Goal: Information Seeking & Learning: Compare options

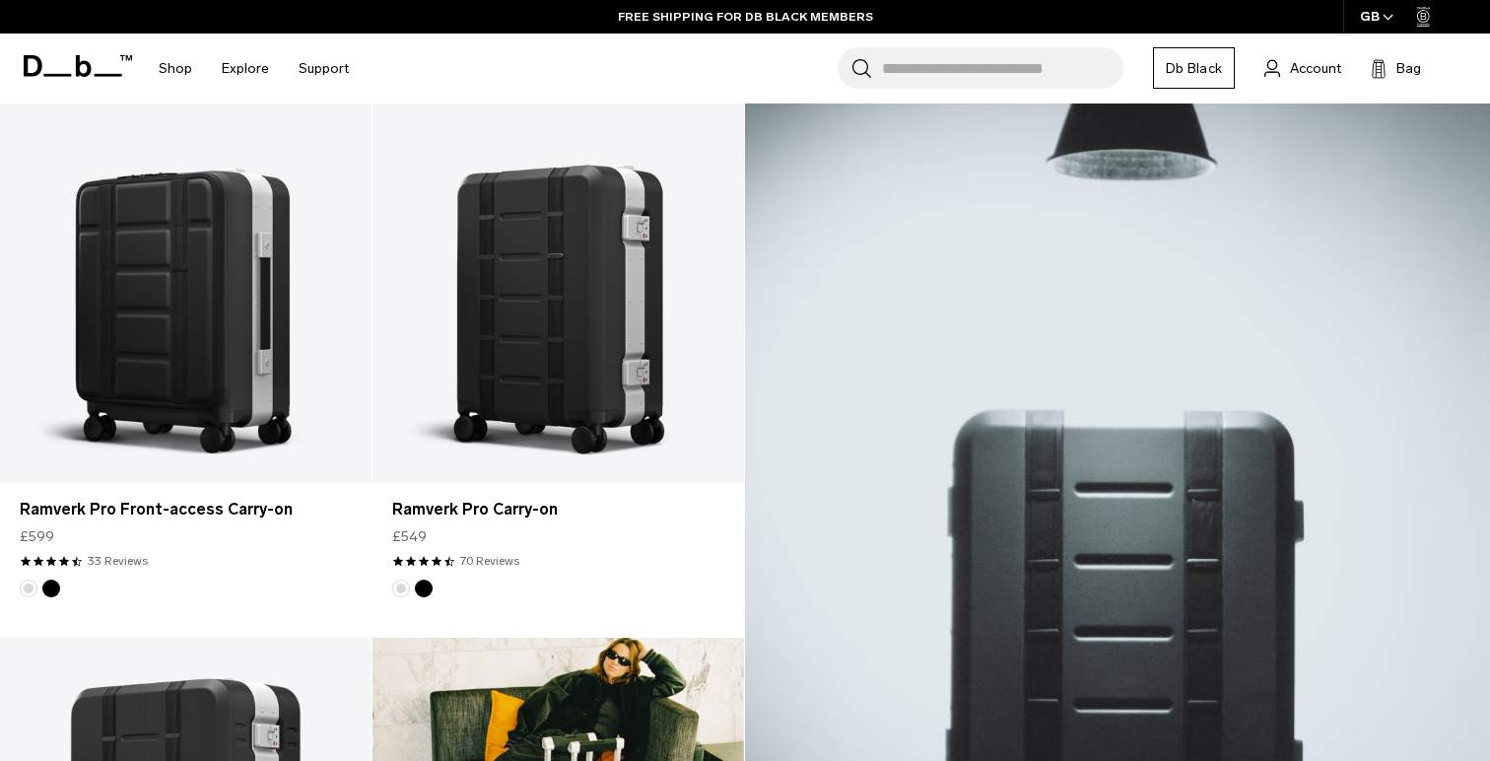
scroll to position [425, 0]
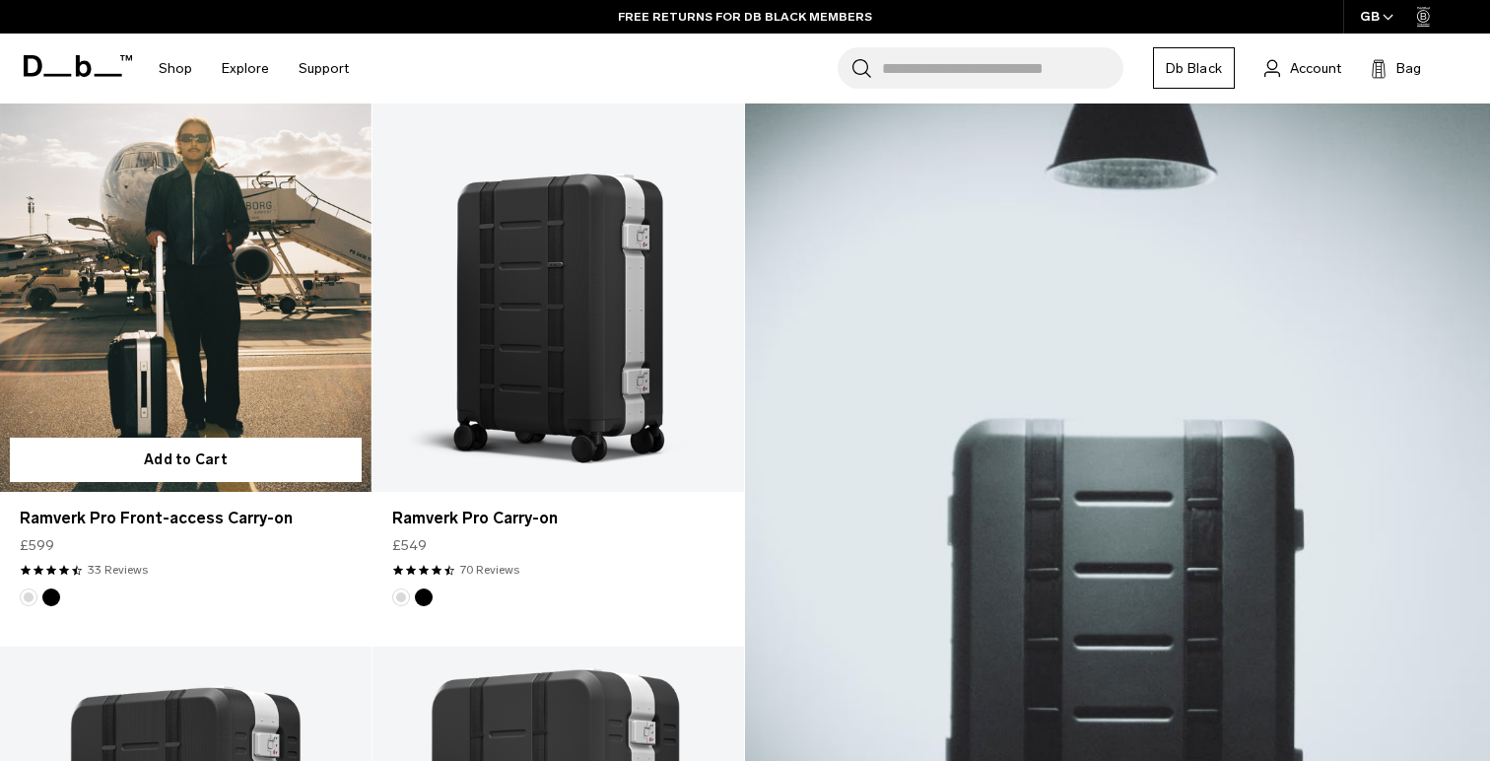
click at [220, 298] on link "Ramverk Pro Front-access Carry-on" at bounding box center [185, 285] width 371 height 413
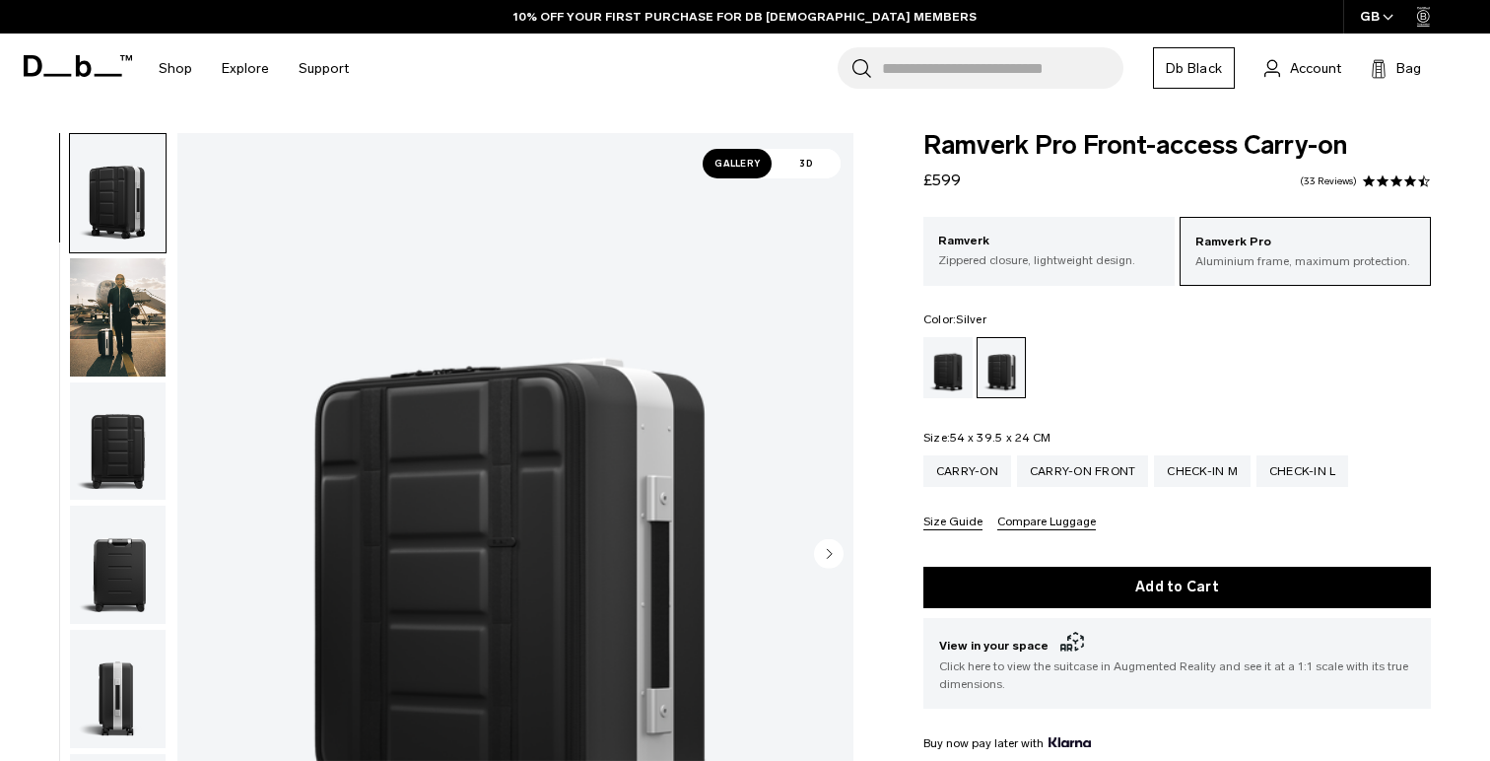
click at [137, 315] on img "button" at bounding box center [118, 317] width 96 height 118
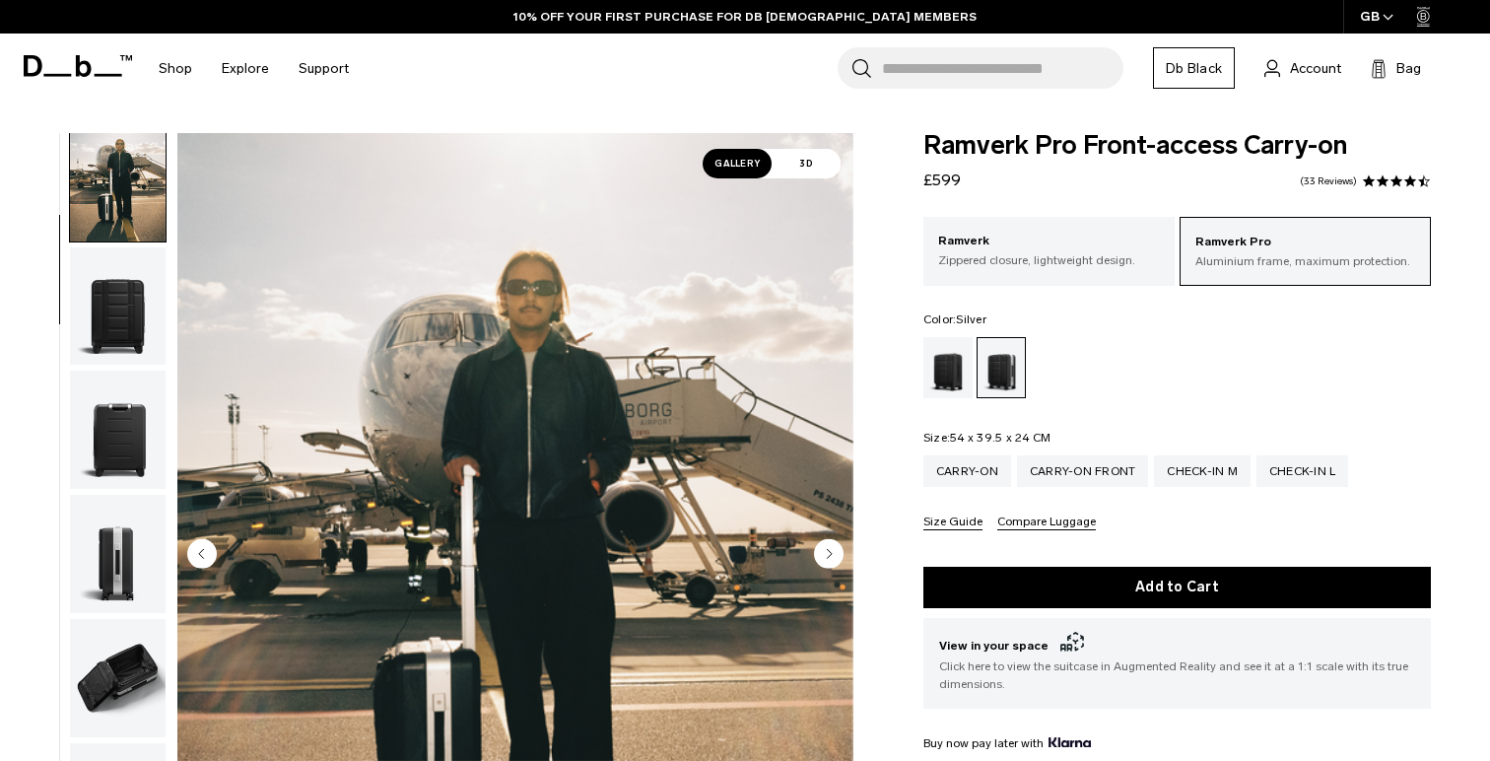
click at [137, 315] on img "button" at bounding box center [118, 306] width 96 height 118
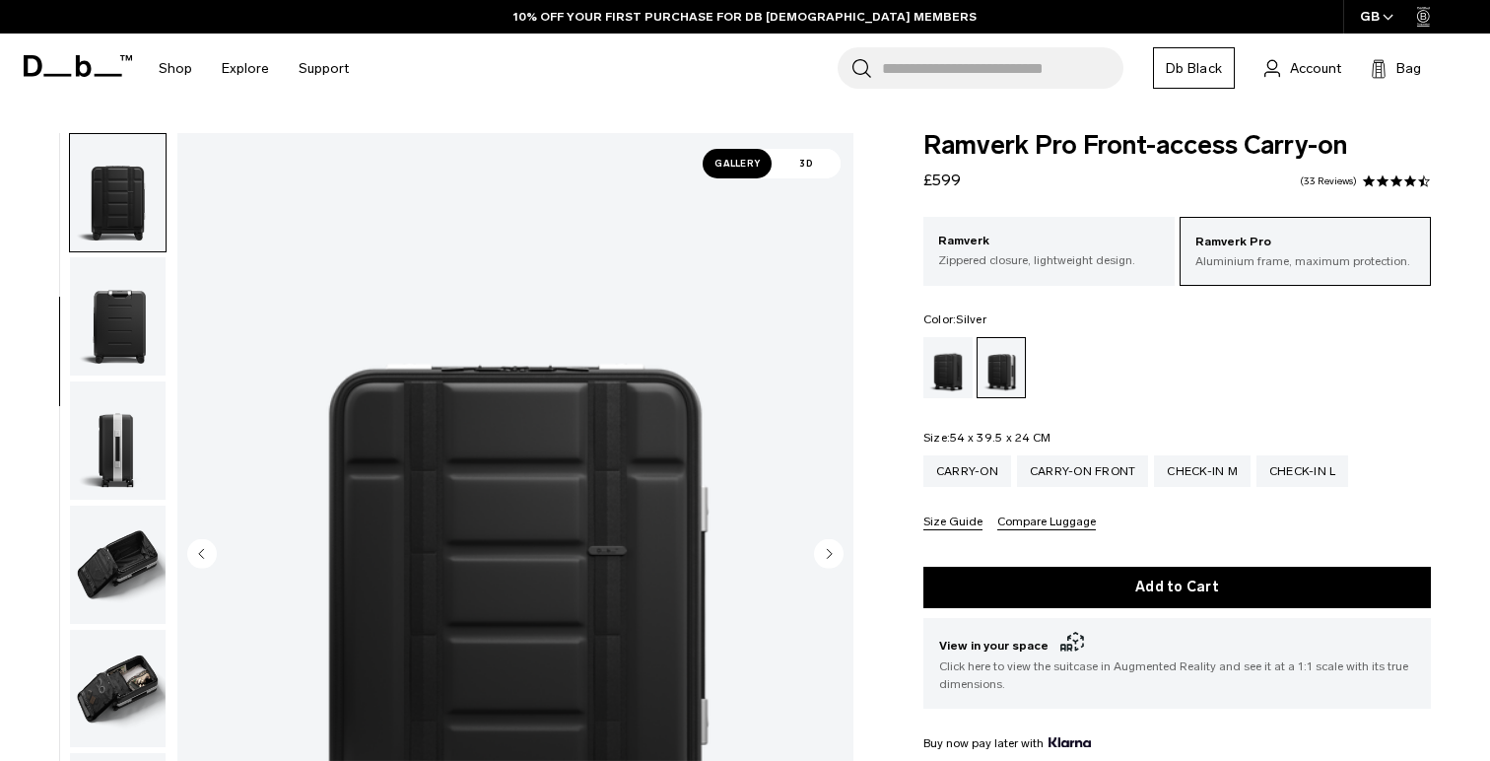
click at [135, 322] on img "button" at bounding box center [118, 316] width 96 height 118
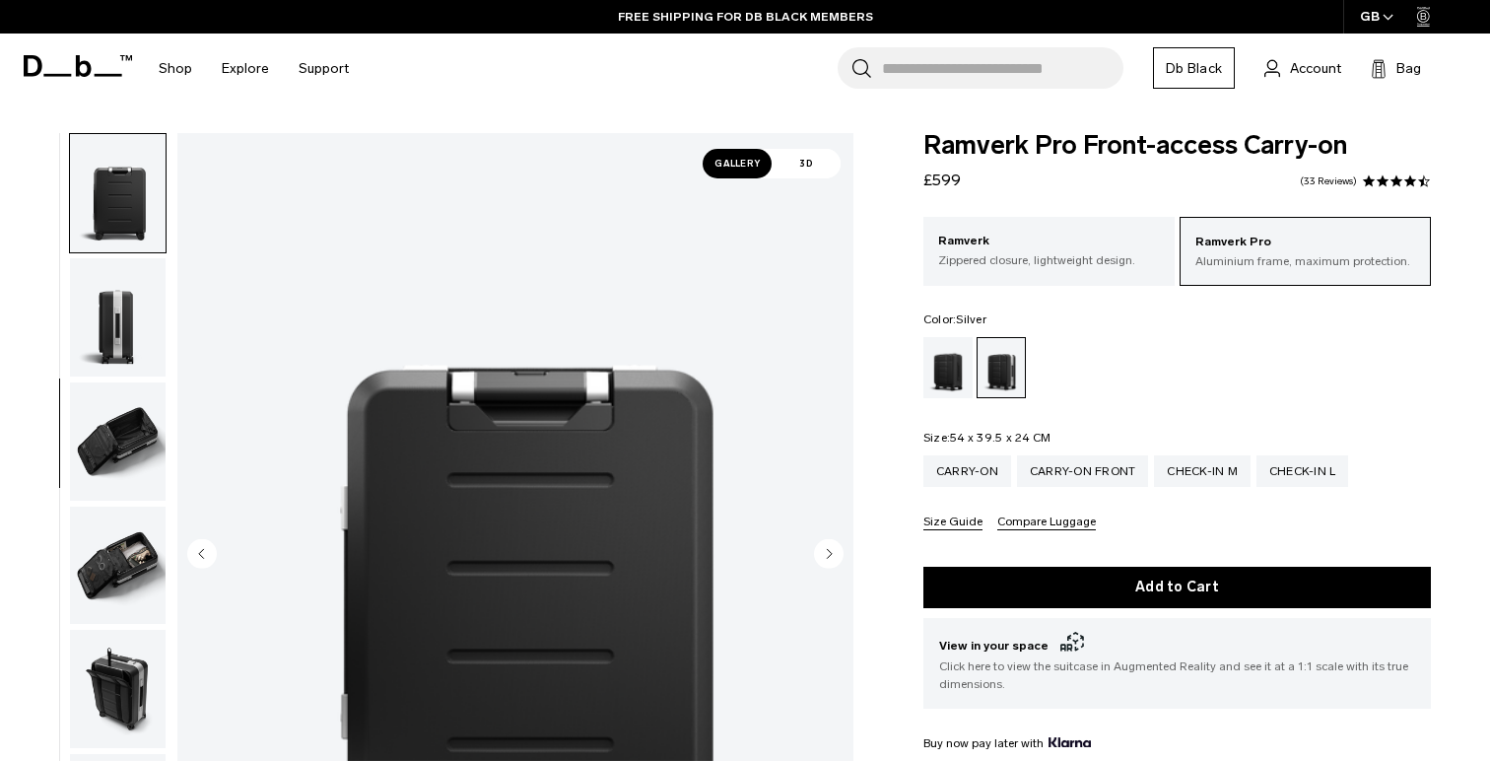
click at [132, 343] on img "button" at bounding box center [118, 317] width 96 height 118
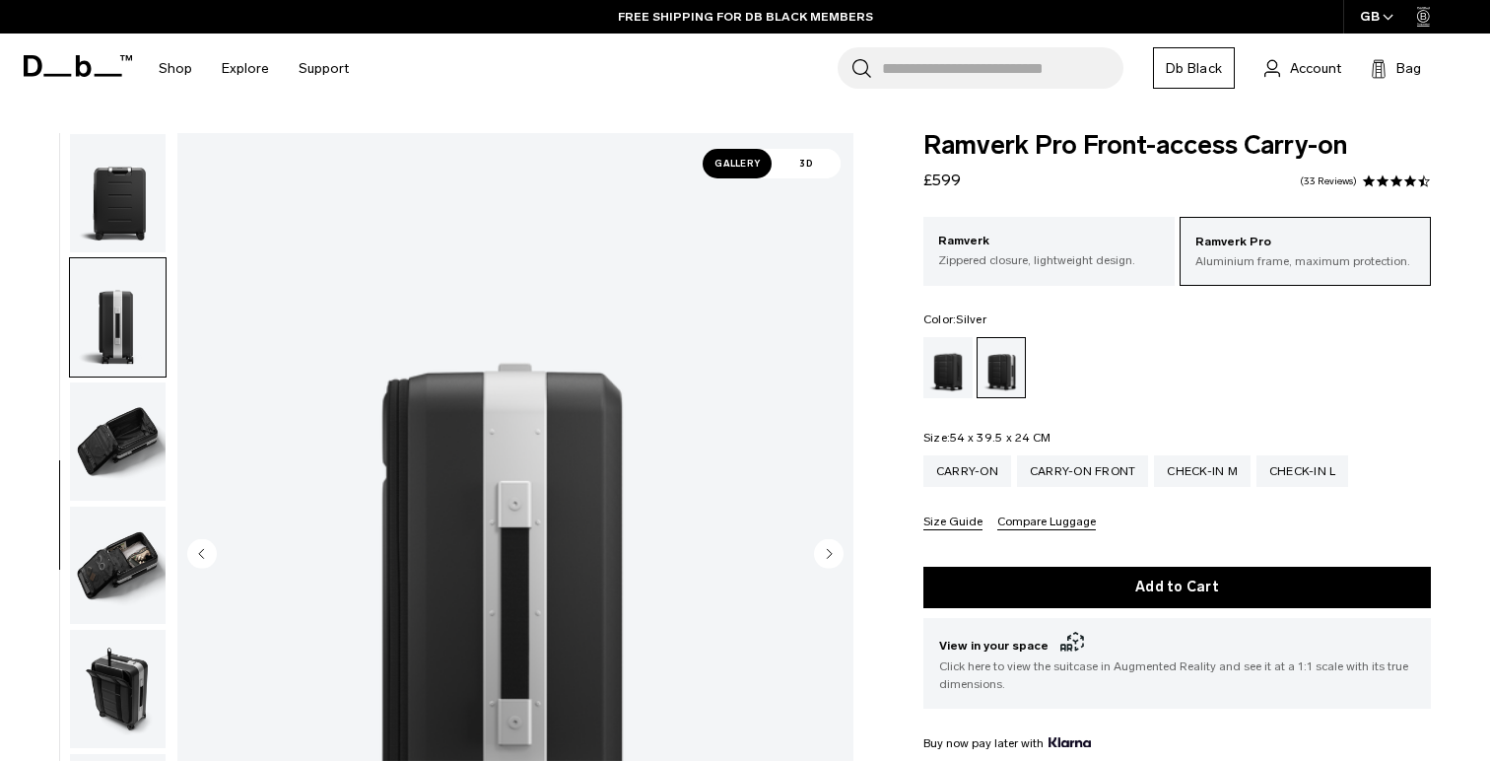
scroll to position [391, 0]
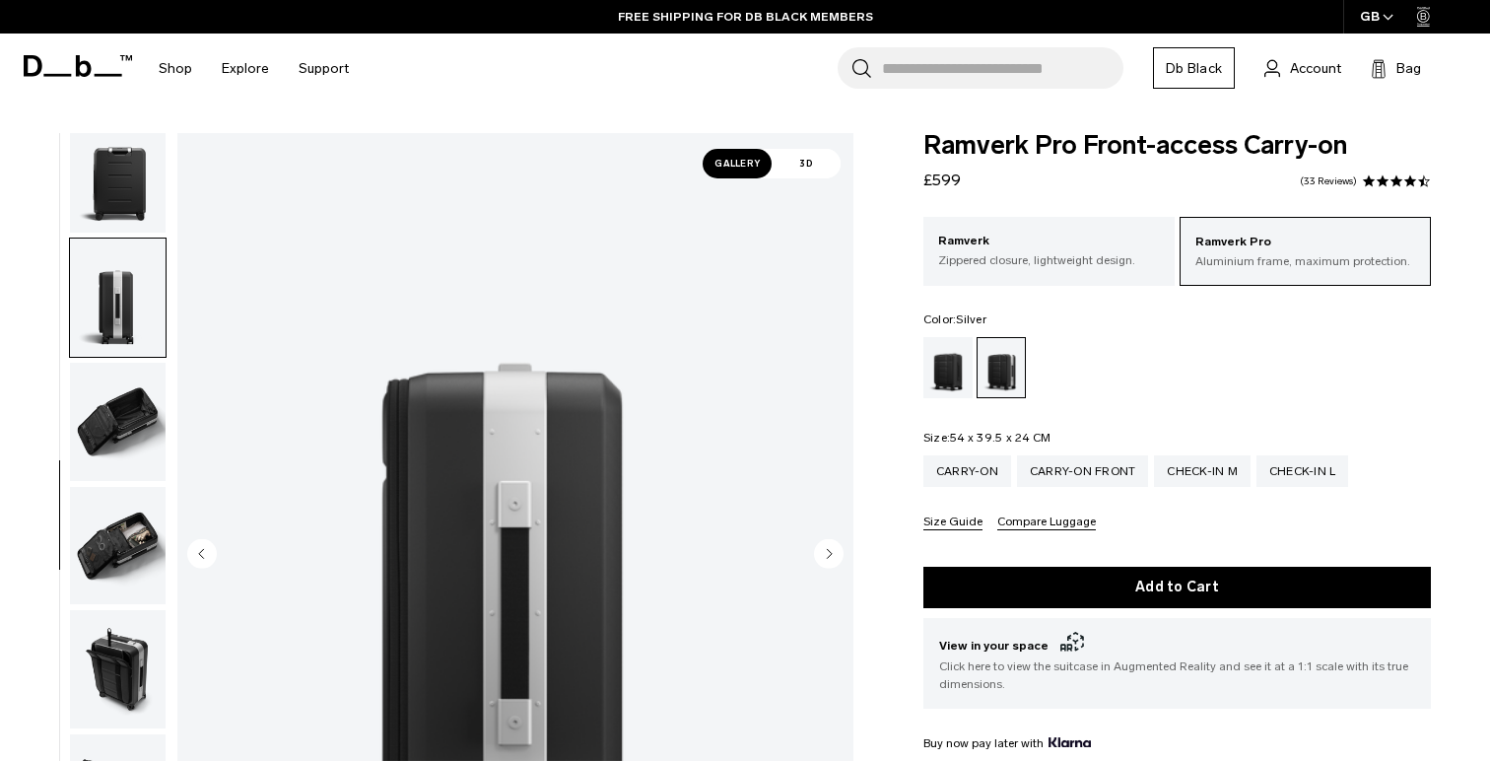
click at [129, 383] on img "button" at bounding box center [118, 422] width 96 height 118
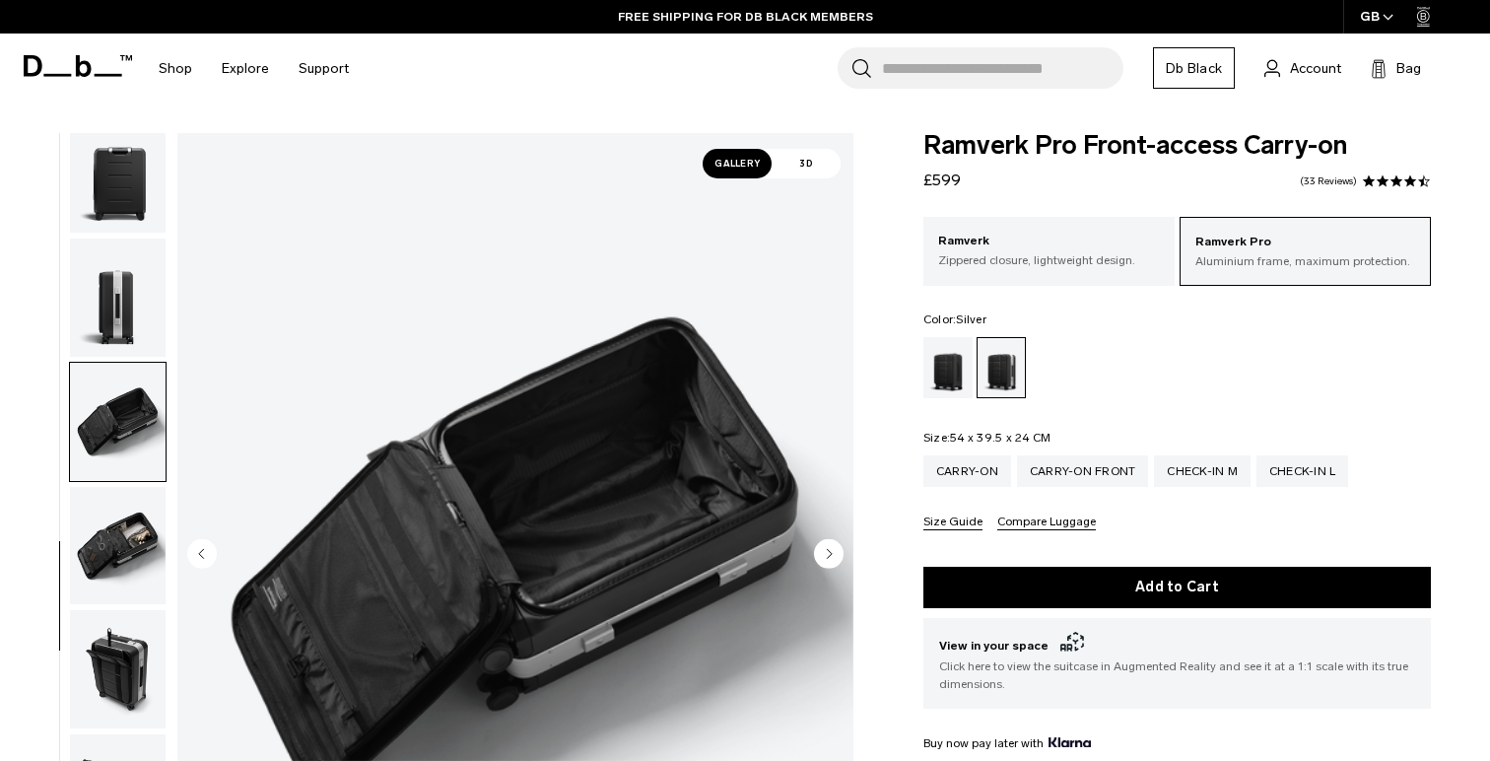
click at [129, 514] on img "button" at bounding box center [118, 546] width 96 height 118
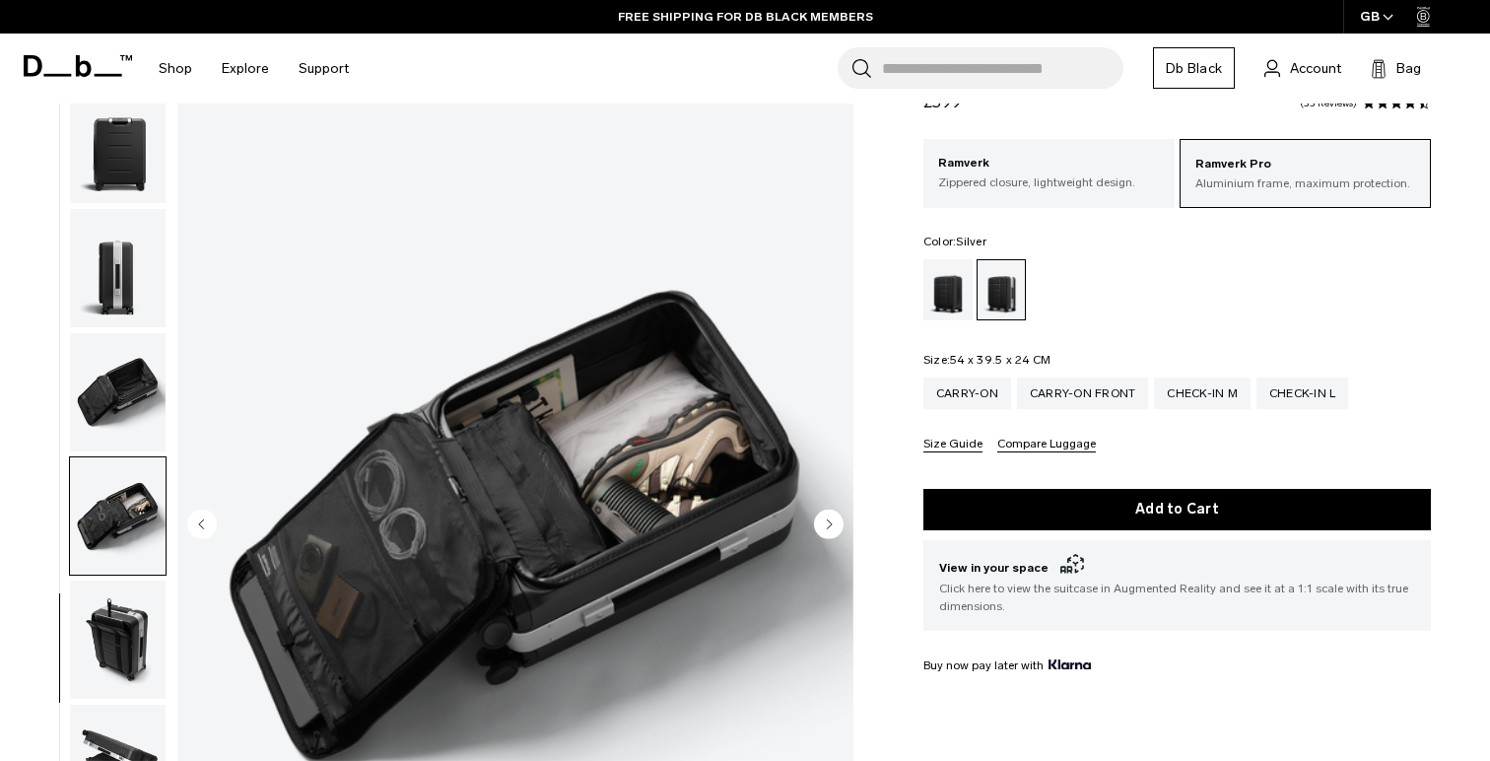
scroll to position [99, 0]
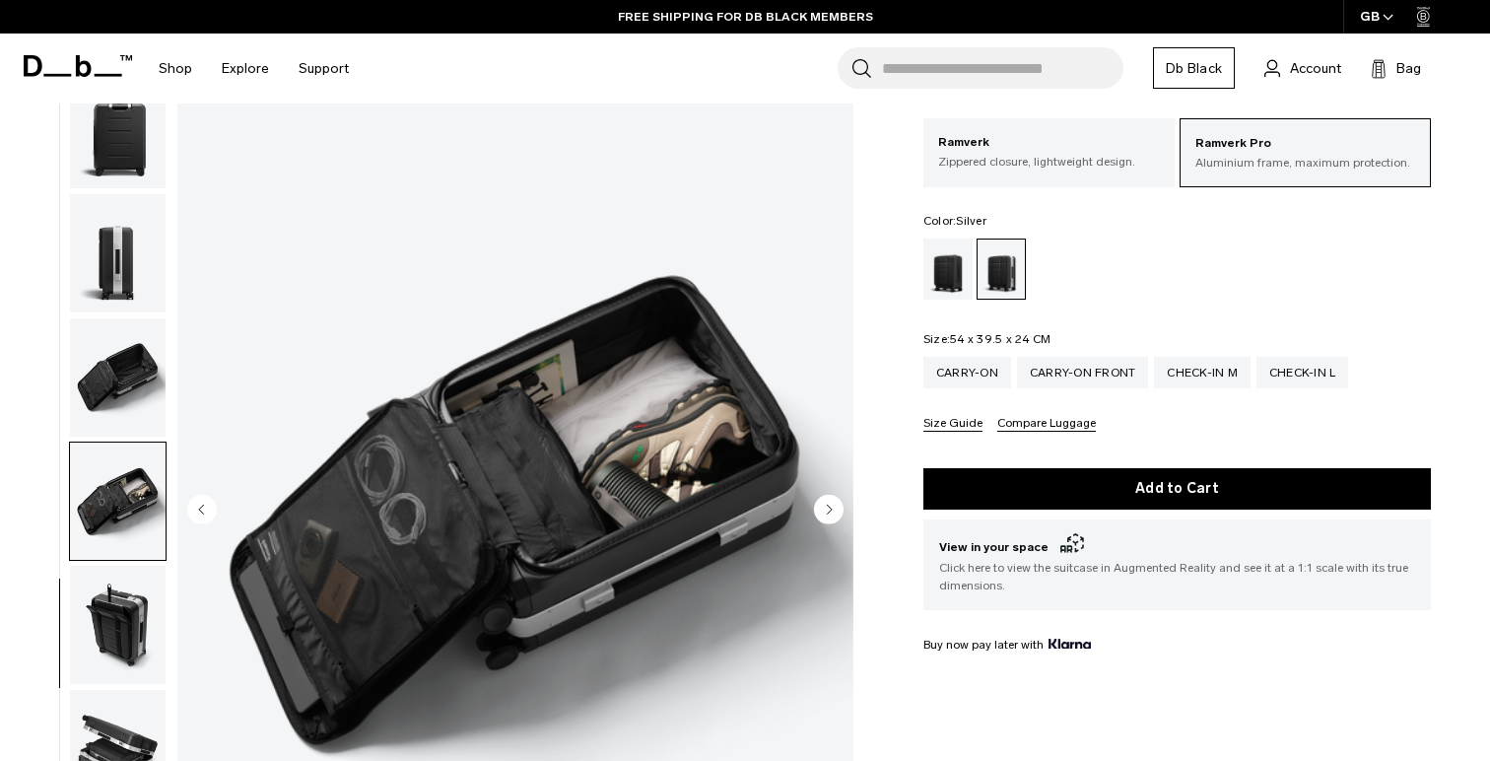
click at [129, 592] on img "button" at bounding box center [118, 624] width 96 height 118
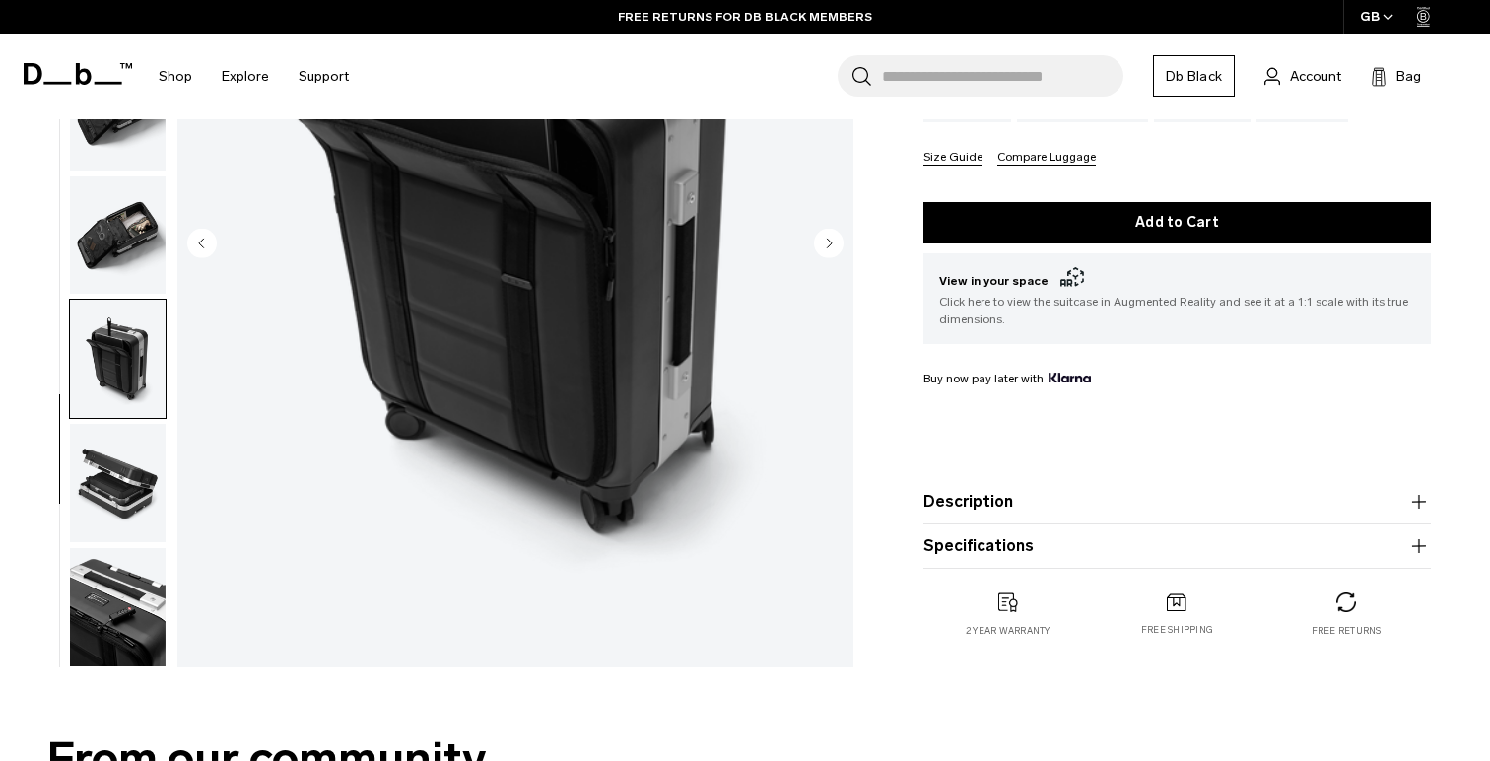
scroll to position [387, 0]
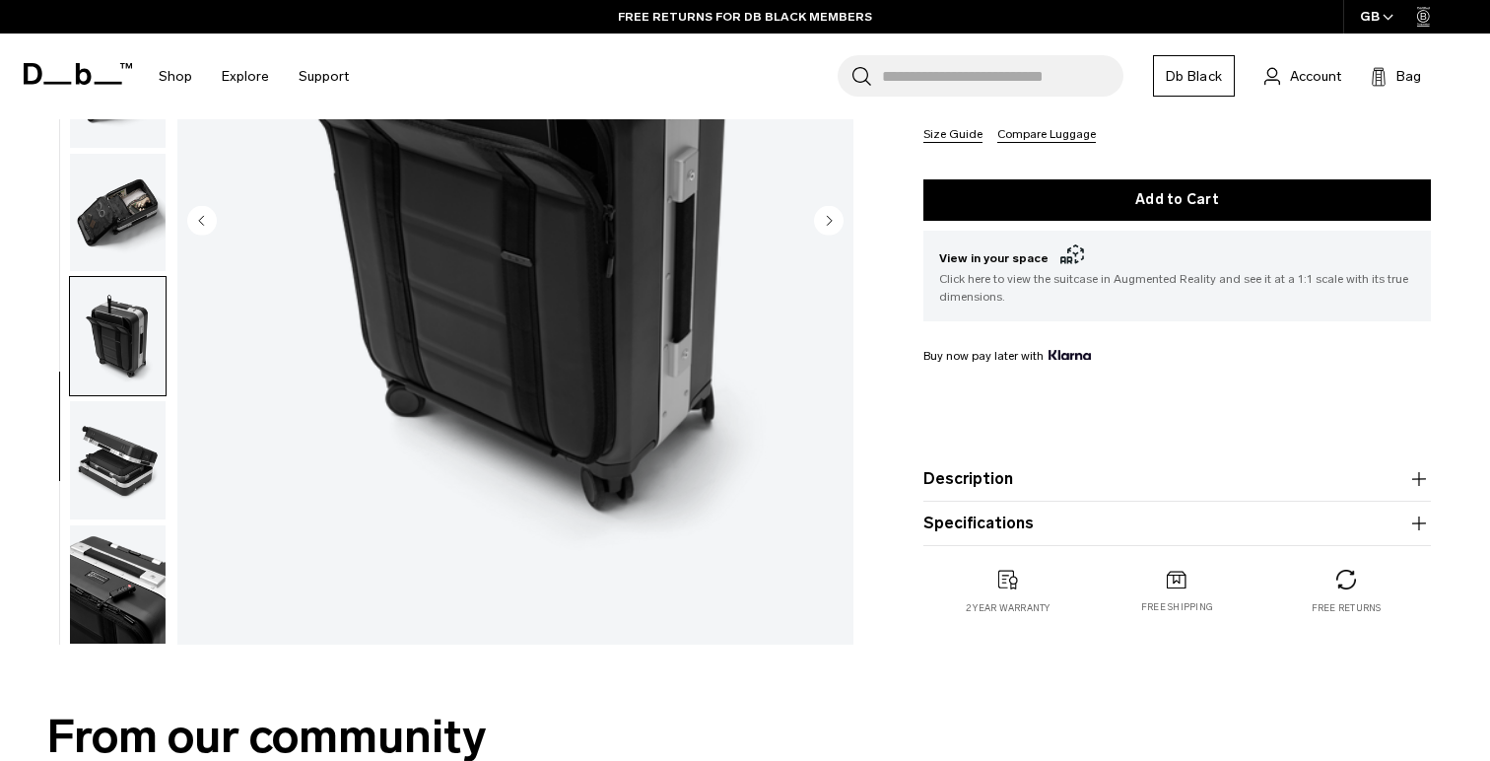
click at [127, 487] on img "button" at bounding box center [118, 460] width 96 height 118
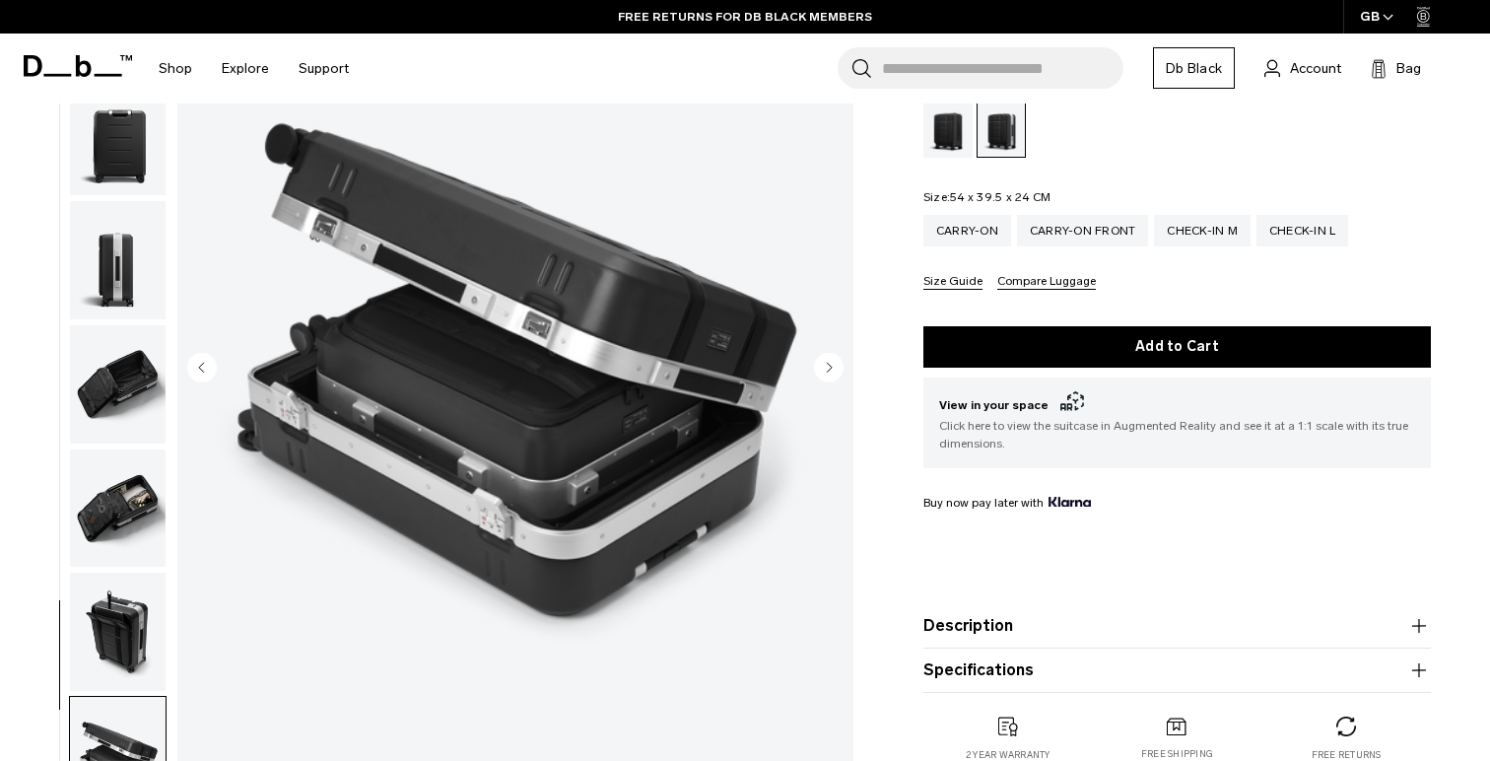
scroll to position [229, 0]
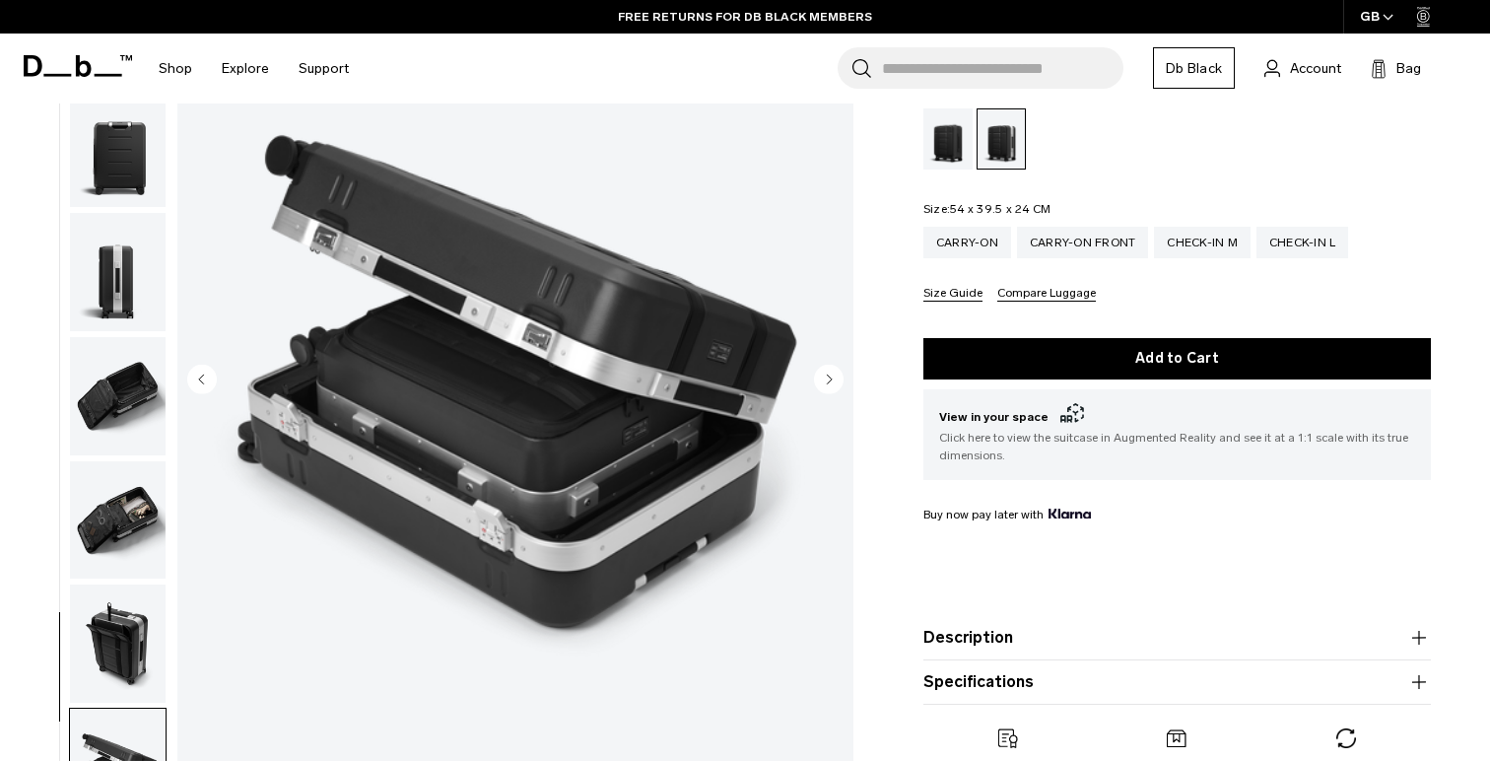
click at [201, 375] on circle "Previous slide" at bounding box center [202, 379] width 30 height 30
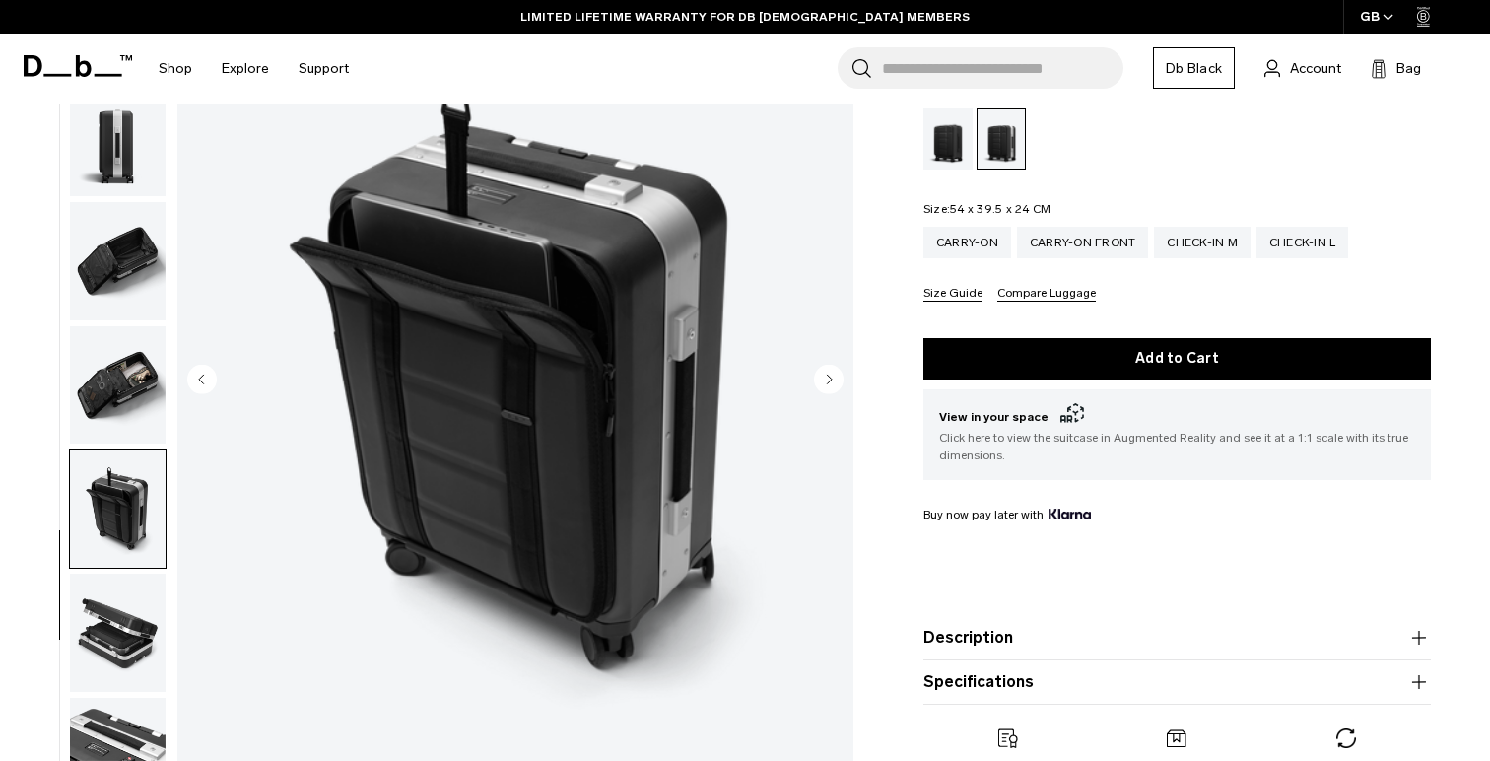
scroll to position [391, 0]
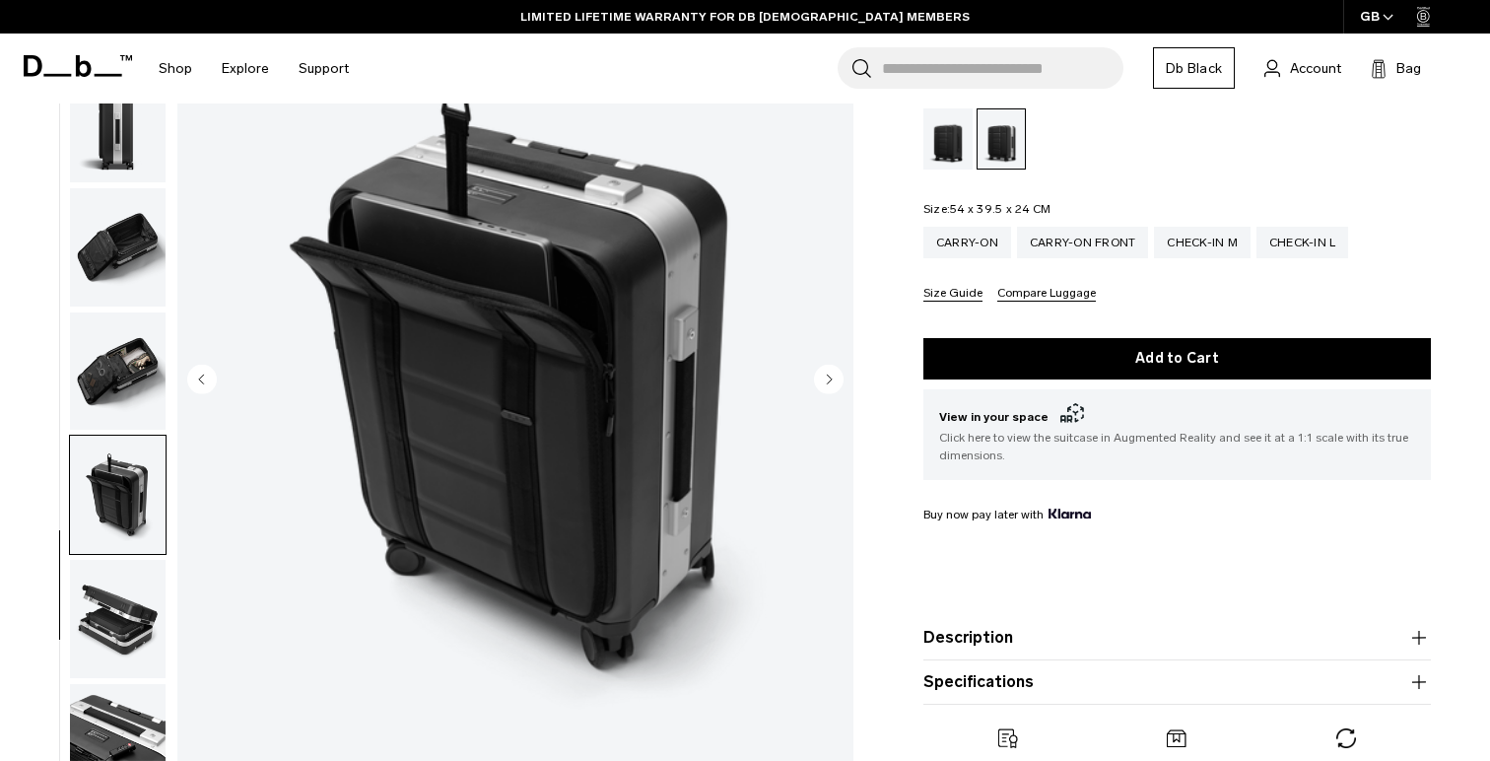
click at [823, 377] on circle "Next slide" at bounding box center [829, 379] width 30 height 30
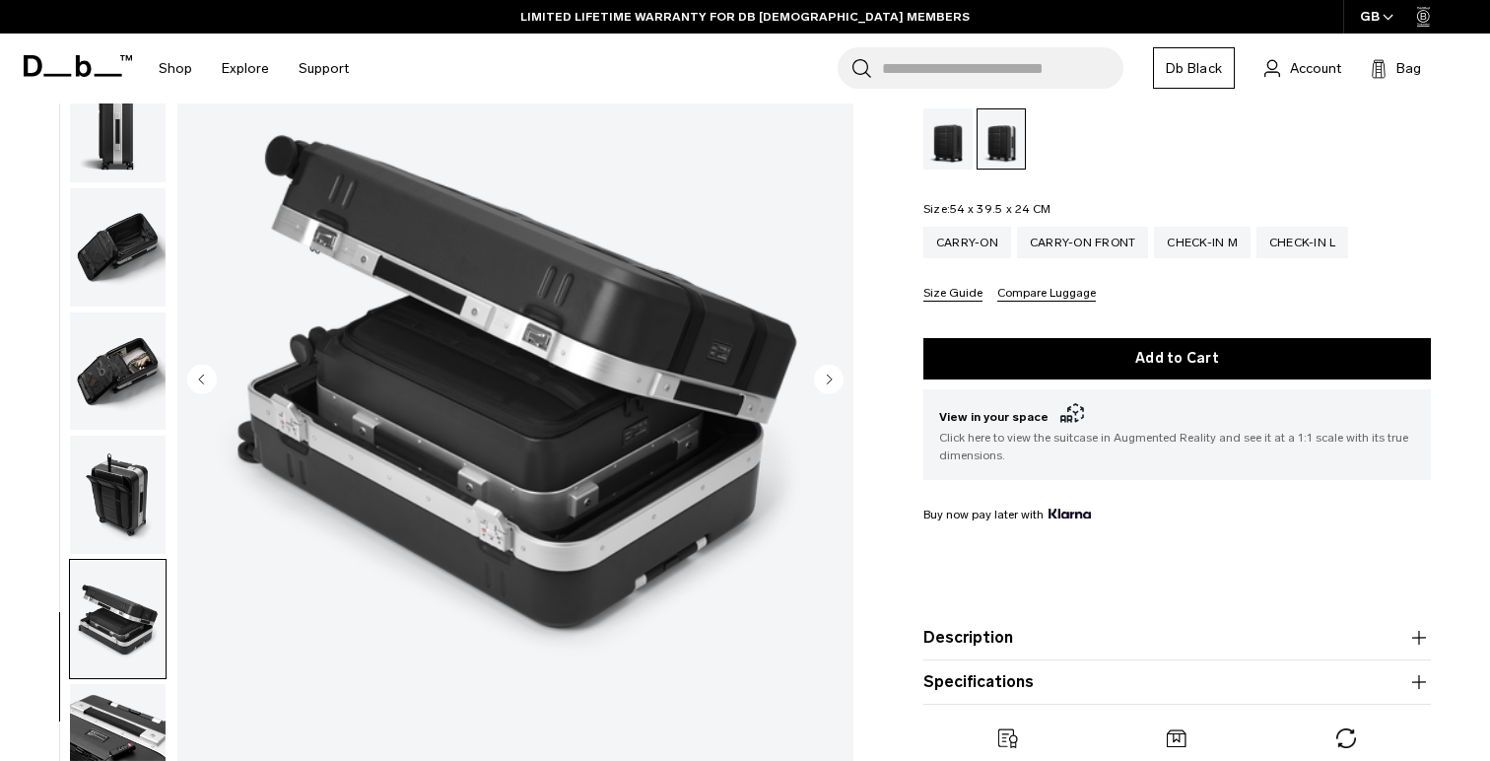
click at [823, 377] on circle "Next slide" at bounding box center [829, 379] width 30 height 30
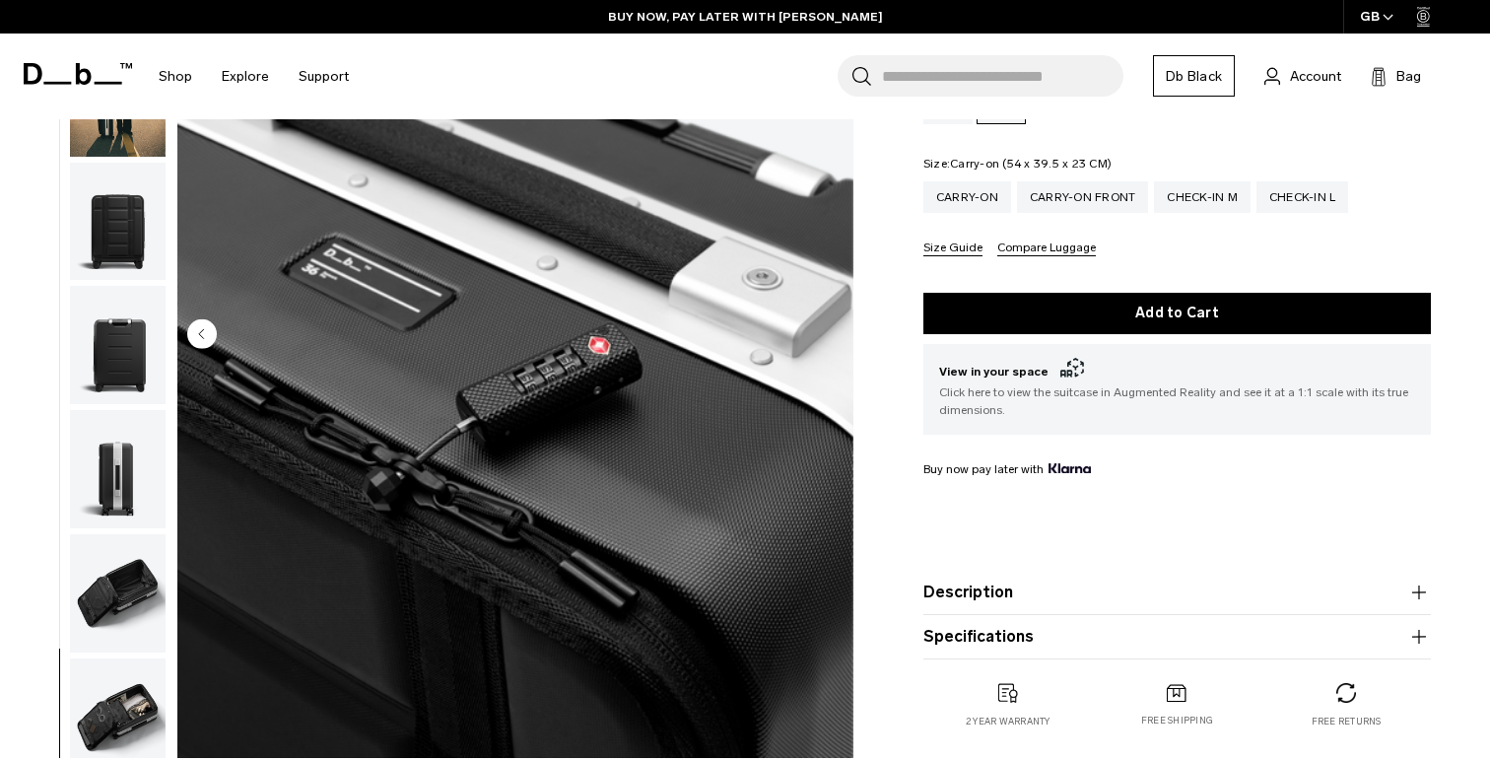
scroll to position [0, 0]
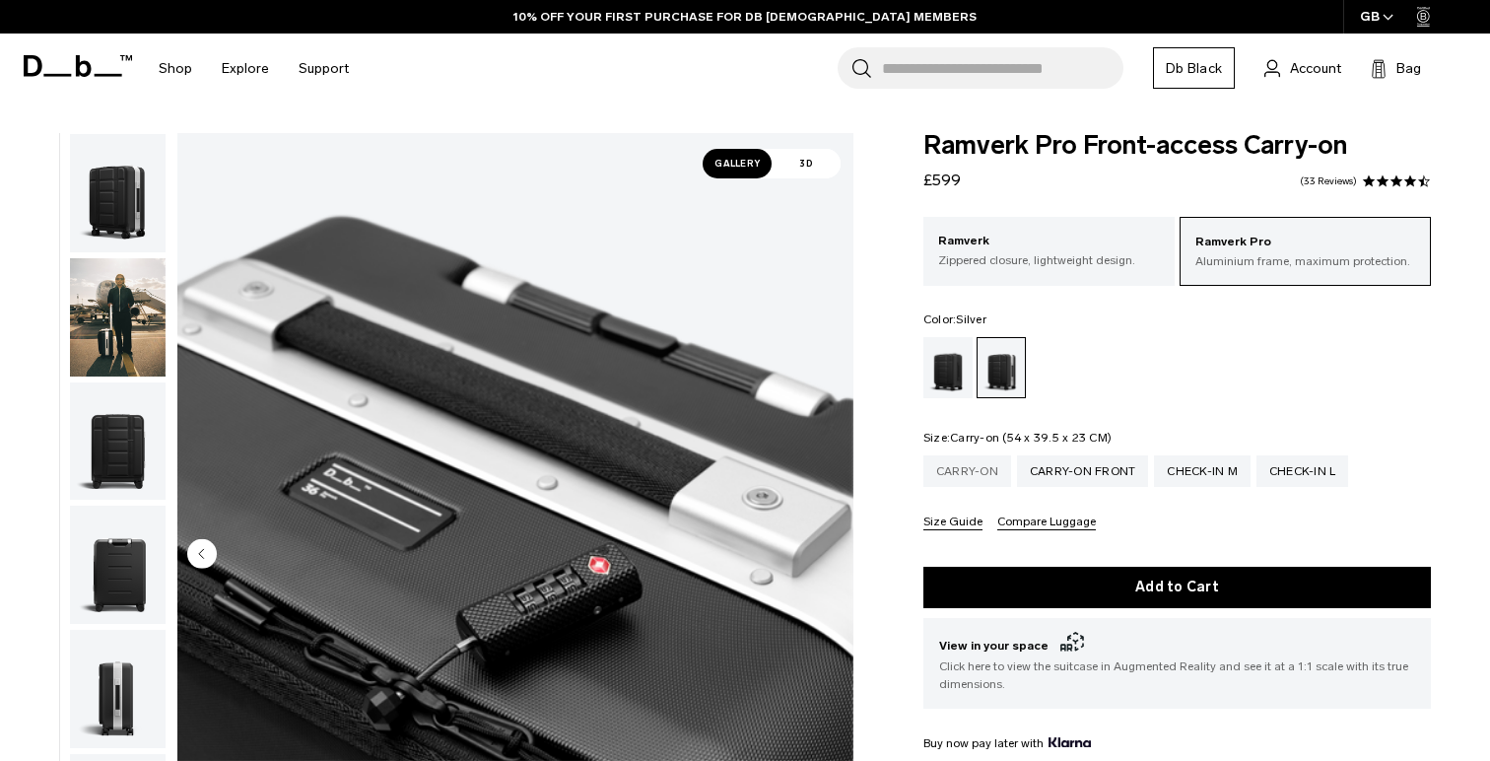
click at [961, 472] on div "Carry-on" at bounding box center [967, 471] width 88 height 32
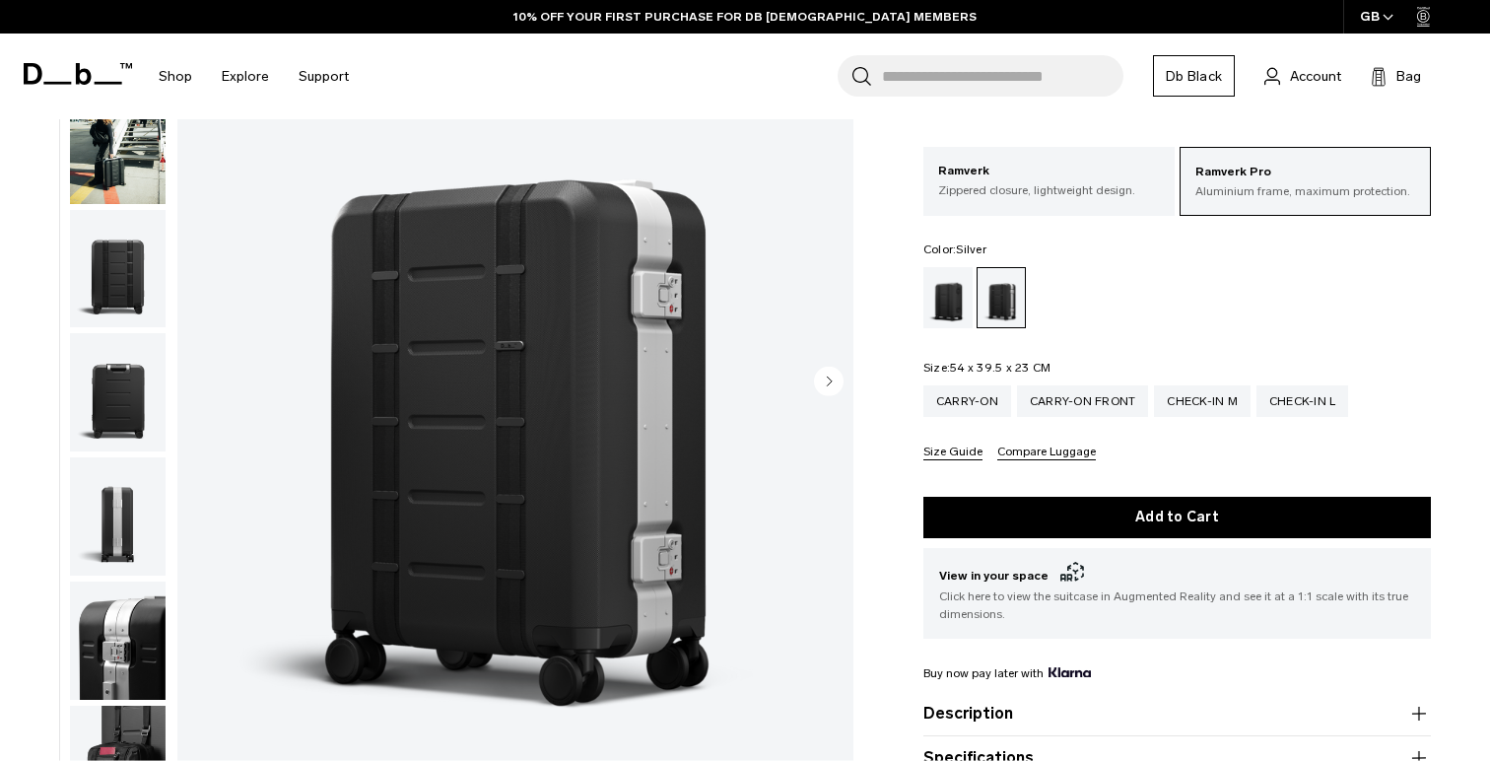
scroll to position [175, 0]
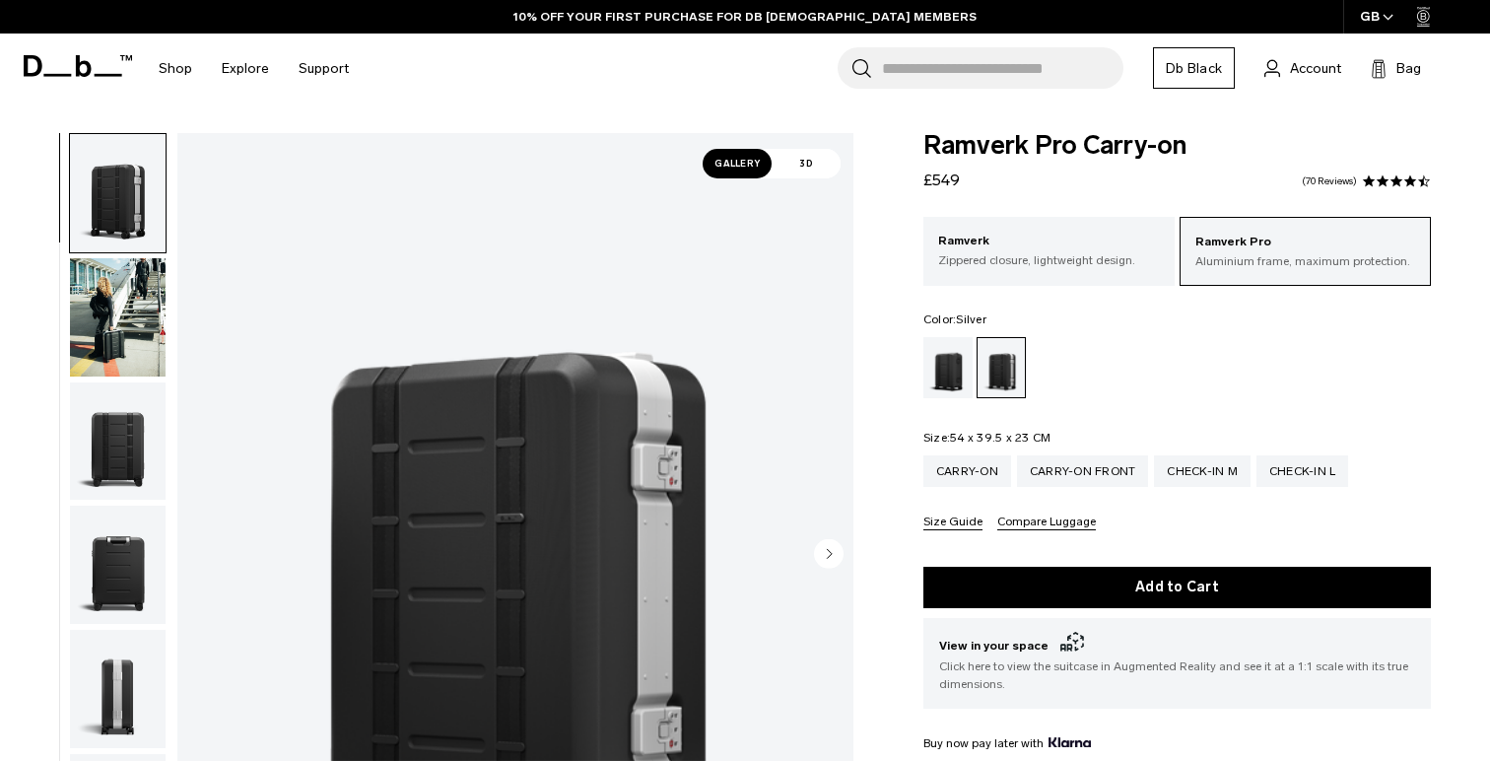
click at [833, 550] on circle "Next slide" at bounding box center [829, 553] width 30 height 30
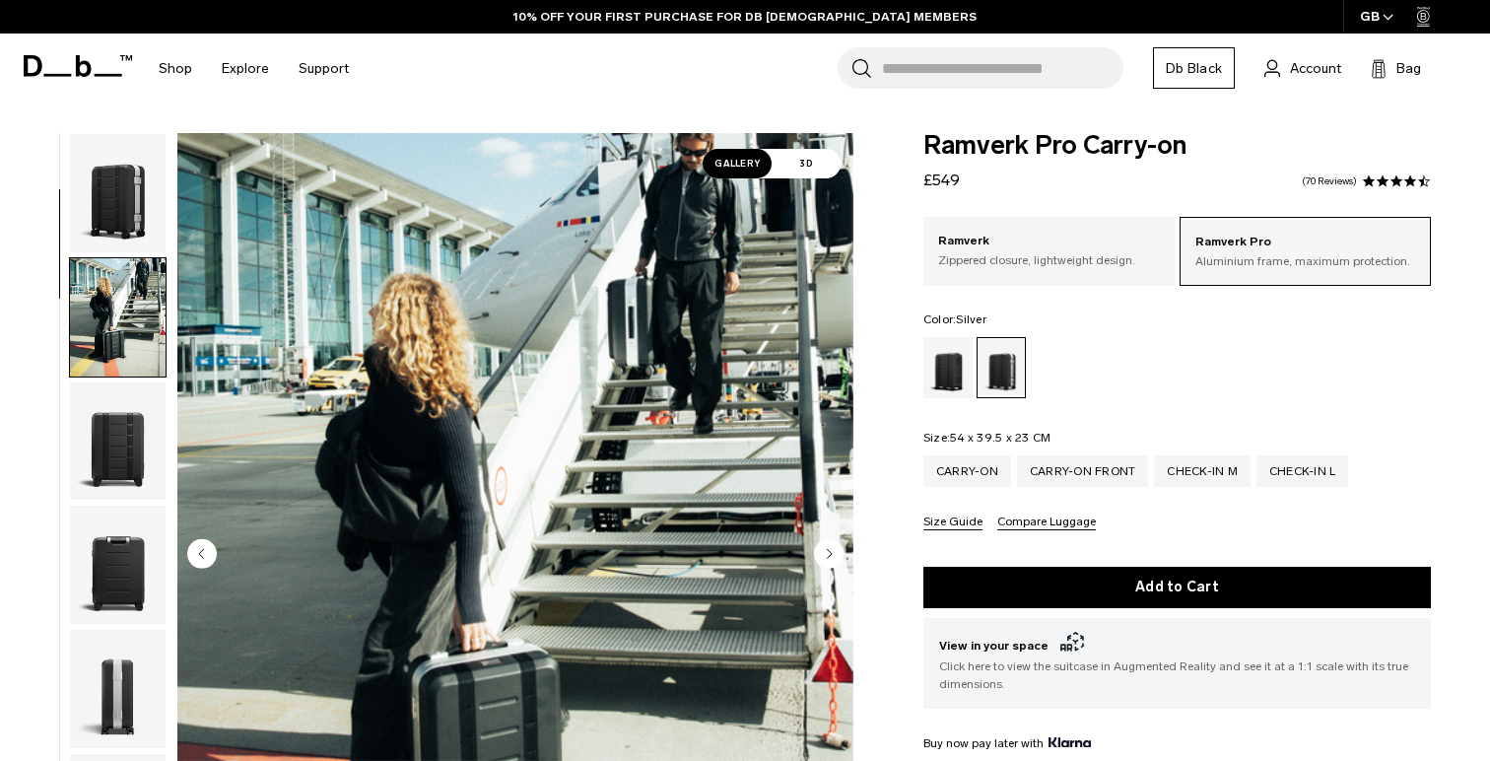
scroll to position [124, 0]
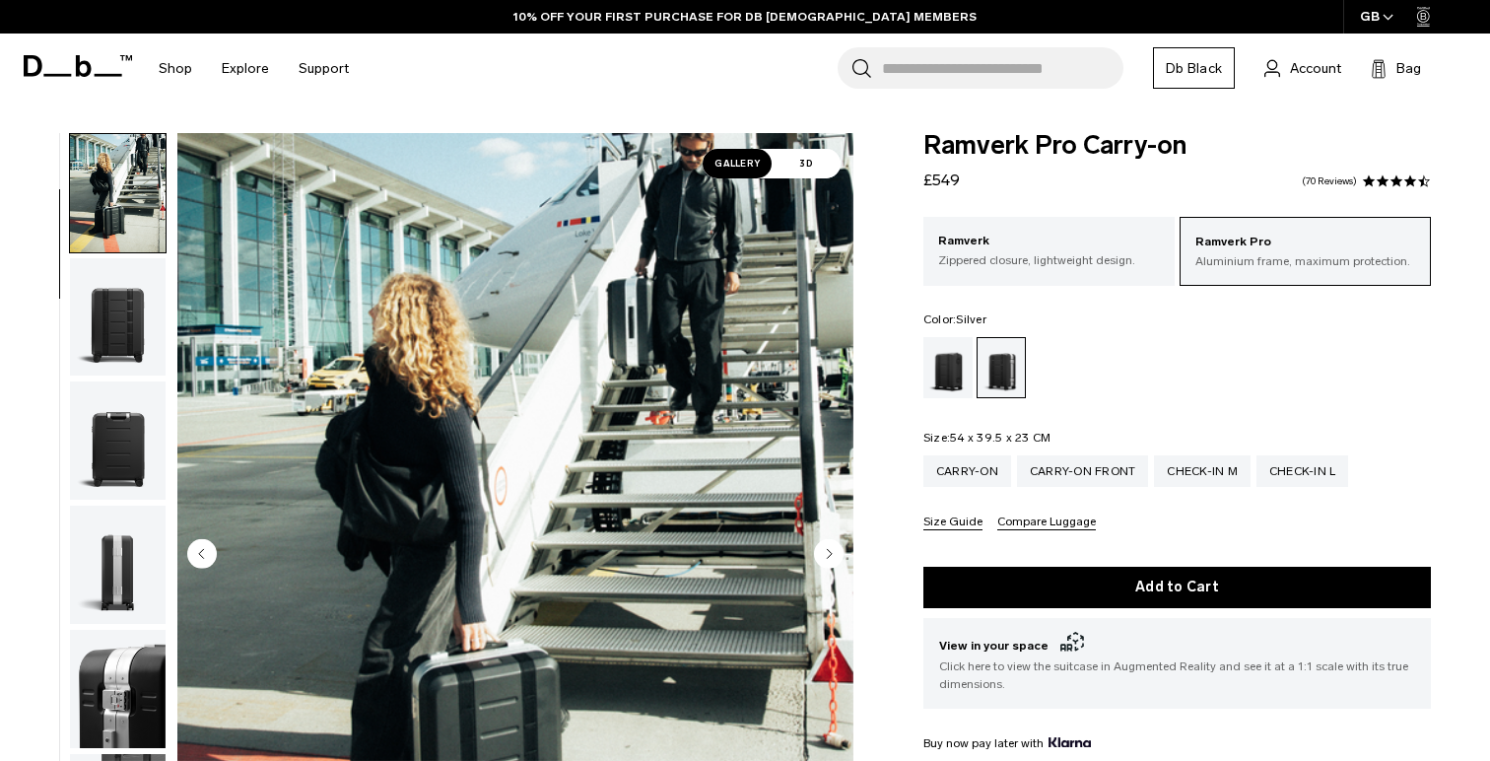
click at [833, 550] on circle "Next slide" at bounding box center [829, 553] width 30 height 30
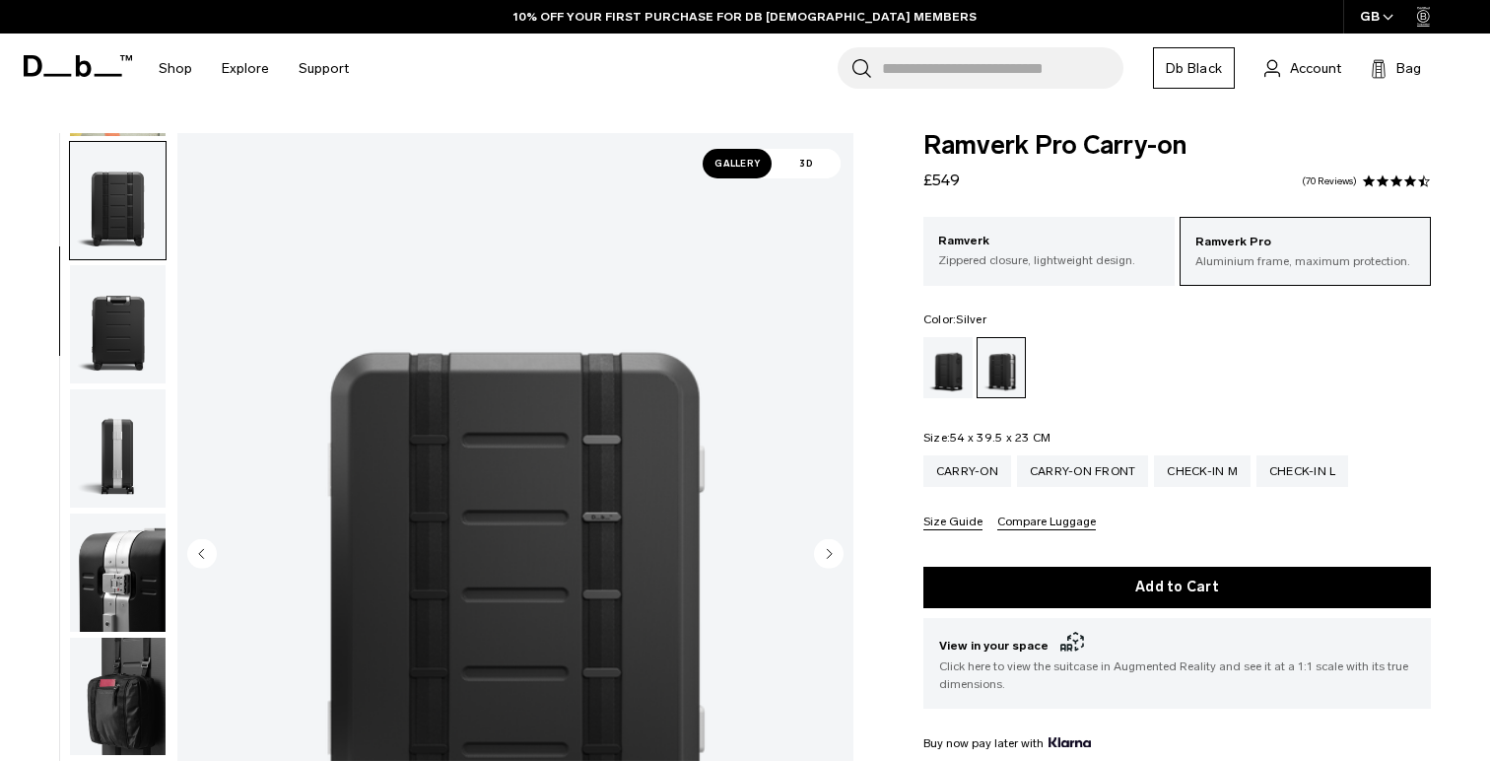
scroll to position [248, 0]
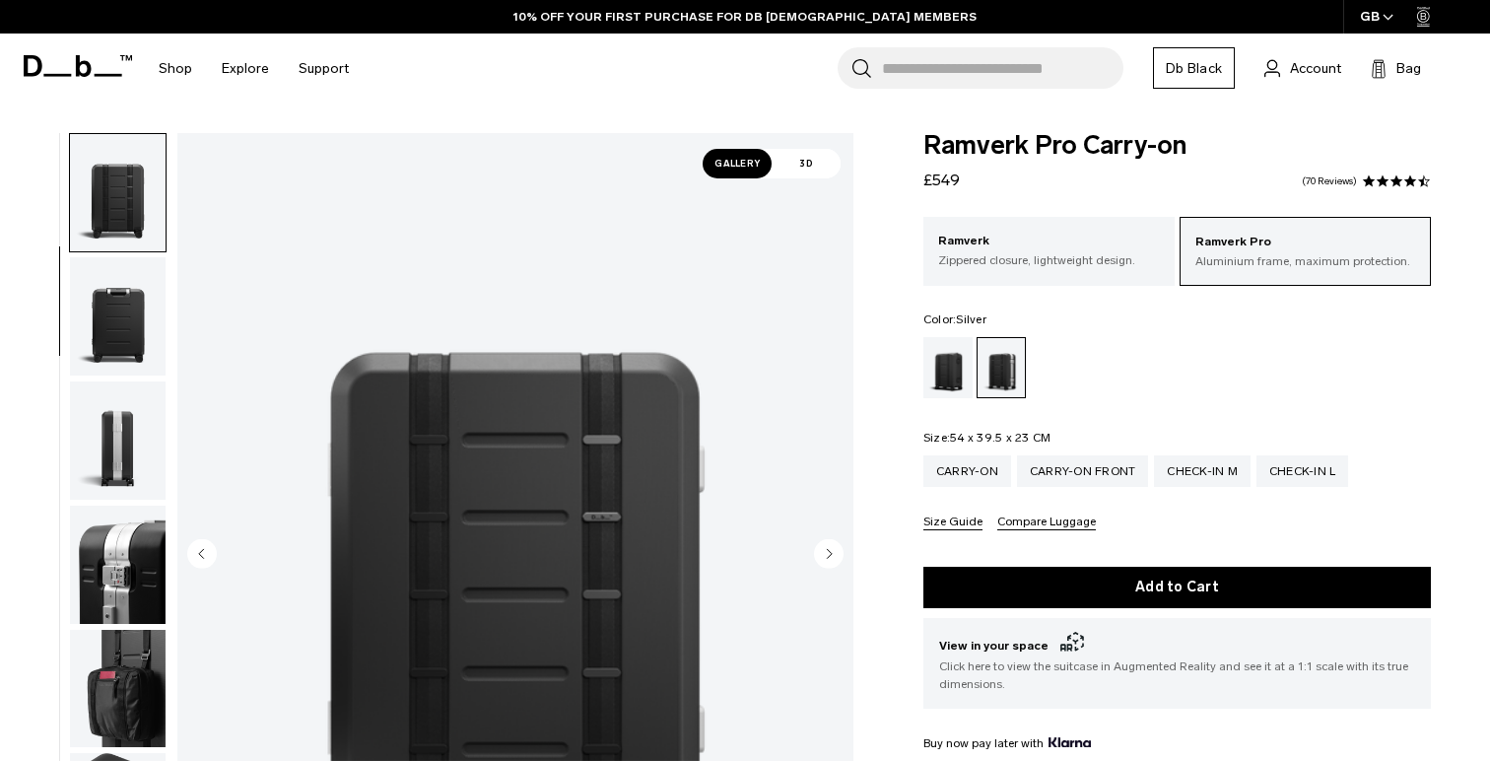
click at [833, 550] on circle "Next slide" at bounding box center [829, 553] width 30 height 30
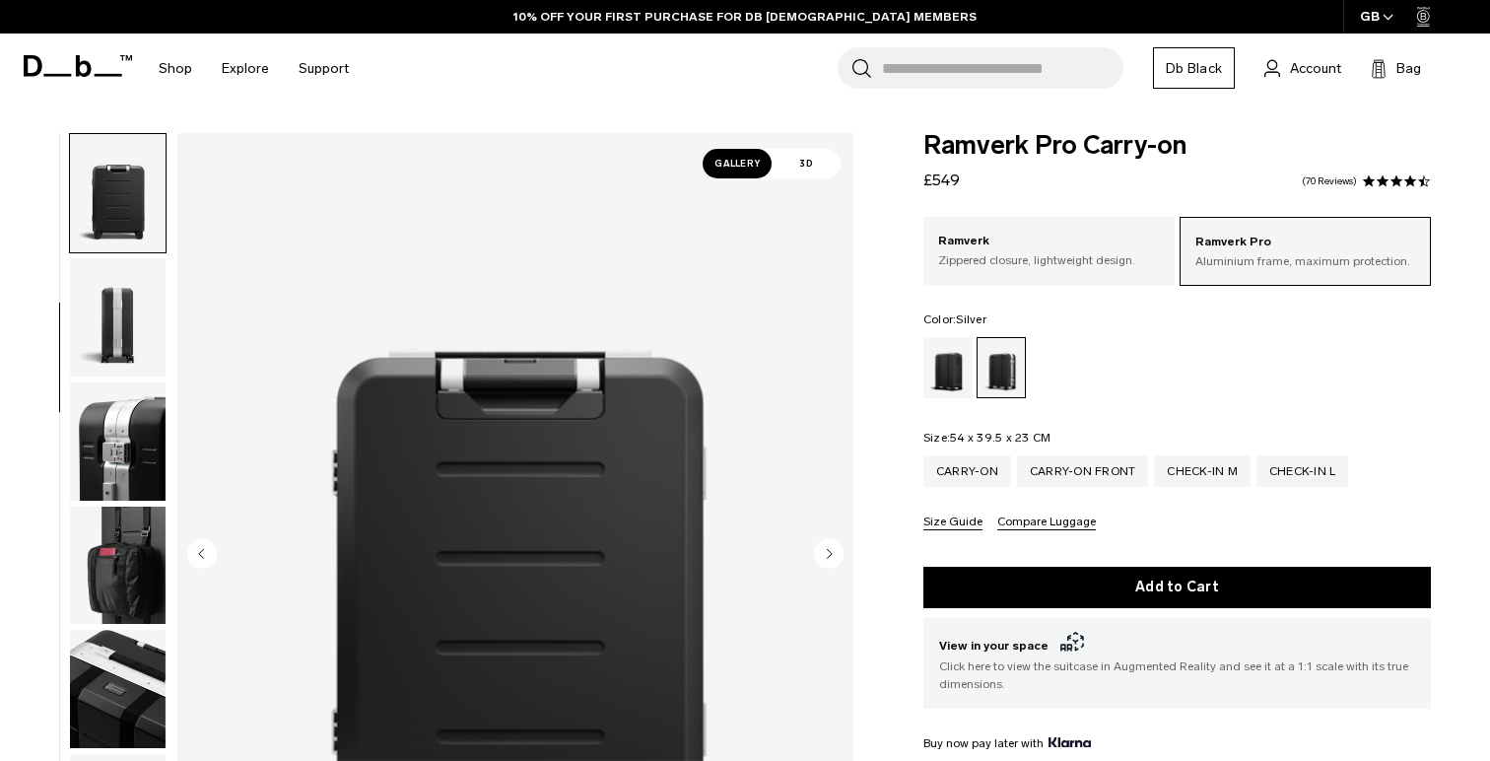
click at [833, 550] on circle "Next slide" at bounding box center [829, 553] width 30 height 30
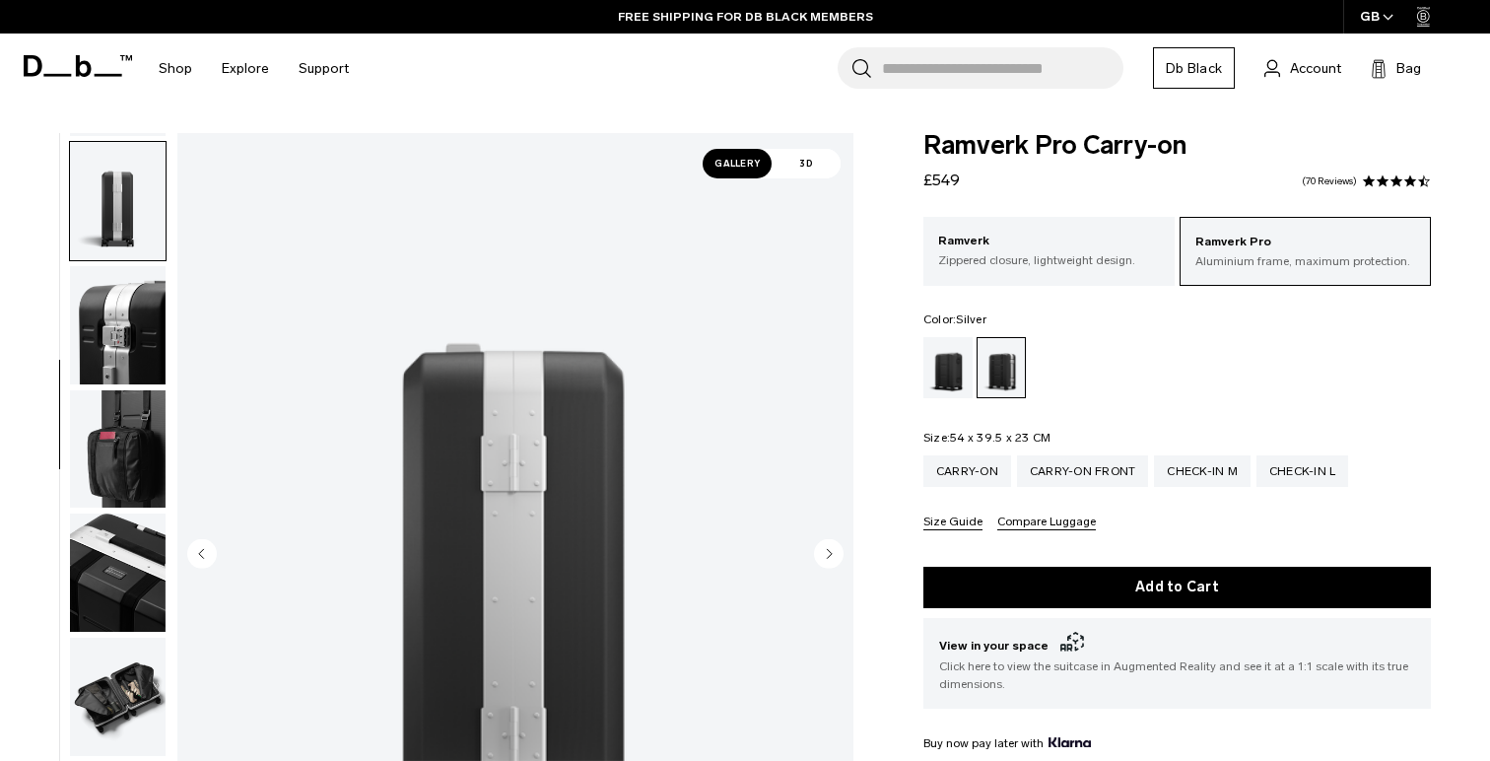
scroll to position [496, 0]
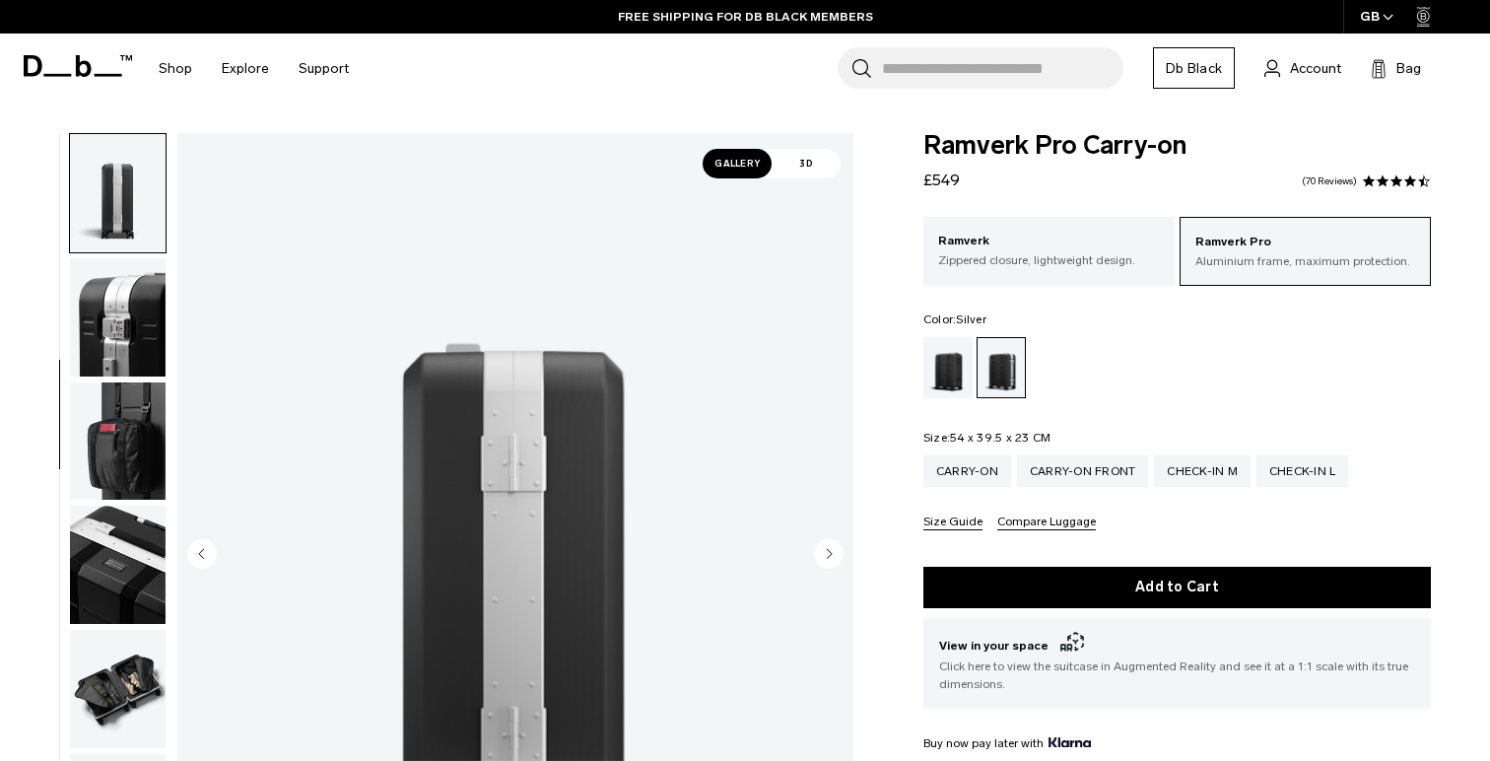
click at [833, 550] on circle "Next slide" at bounding box center [829, 553] width 30 height 30
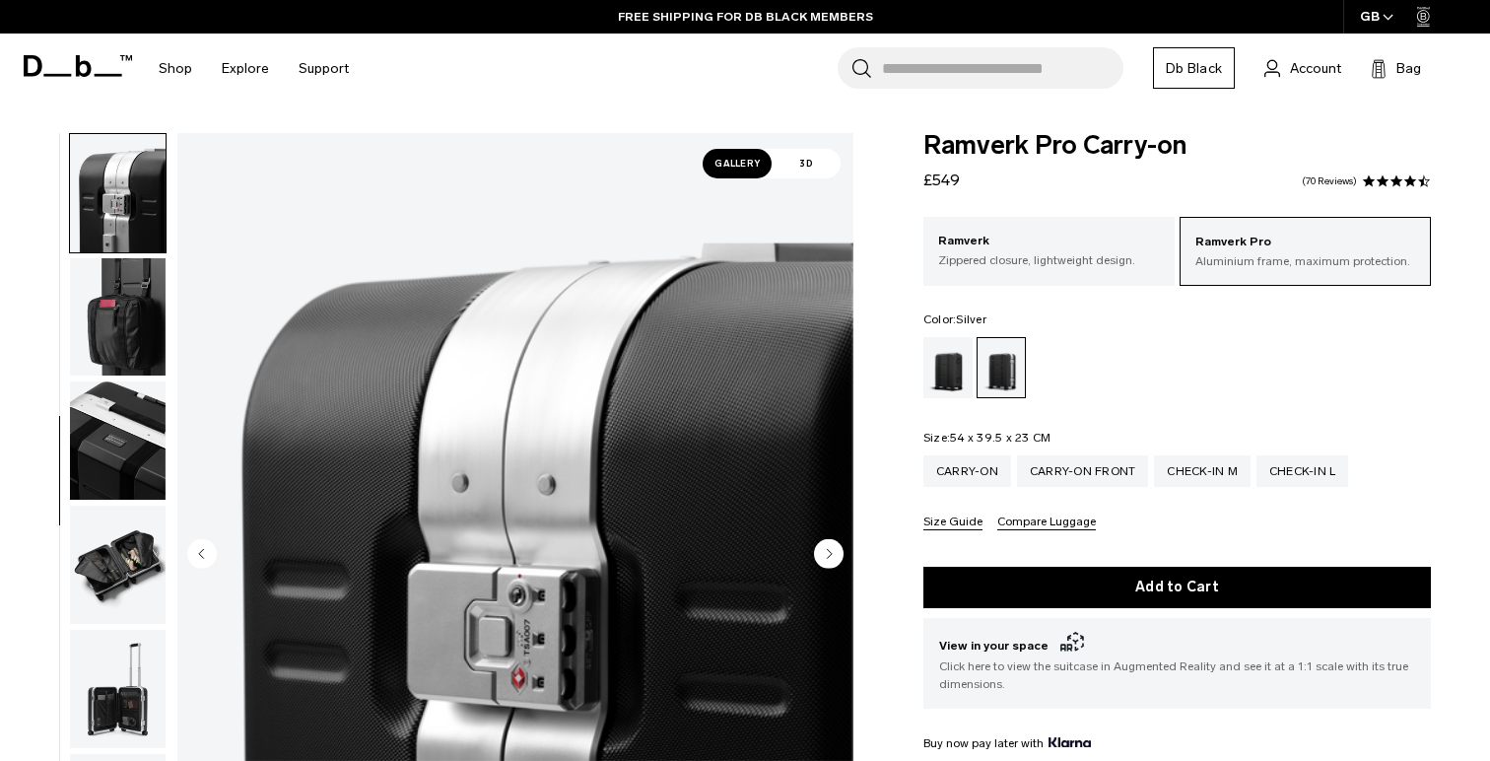
click at [833, 550] on circle "Next slide" at bounding box center [829, 553] width 30 height 30
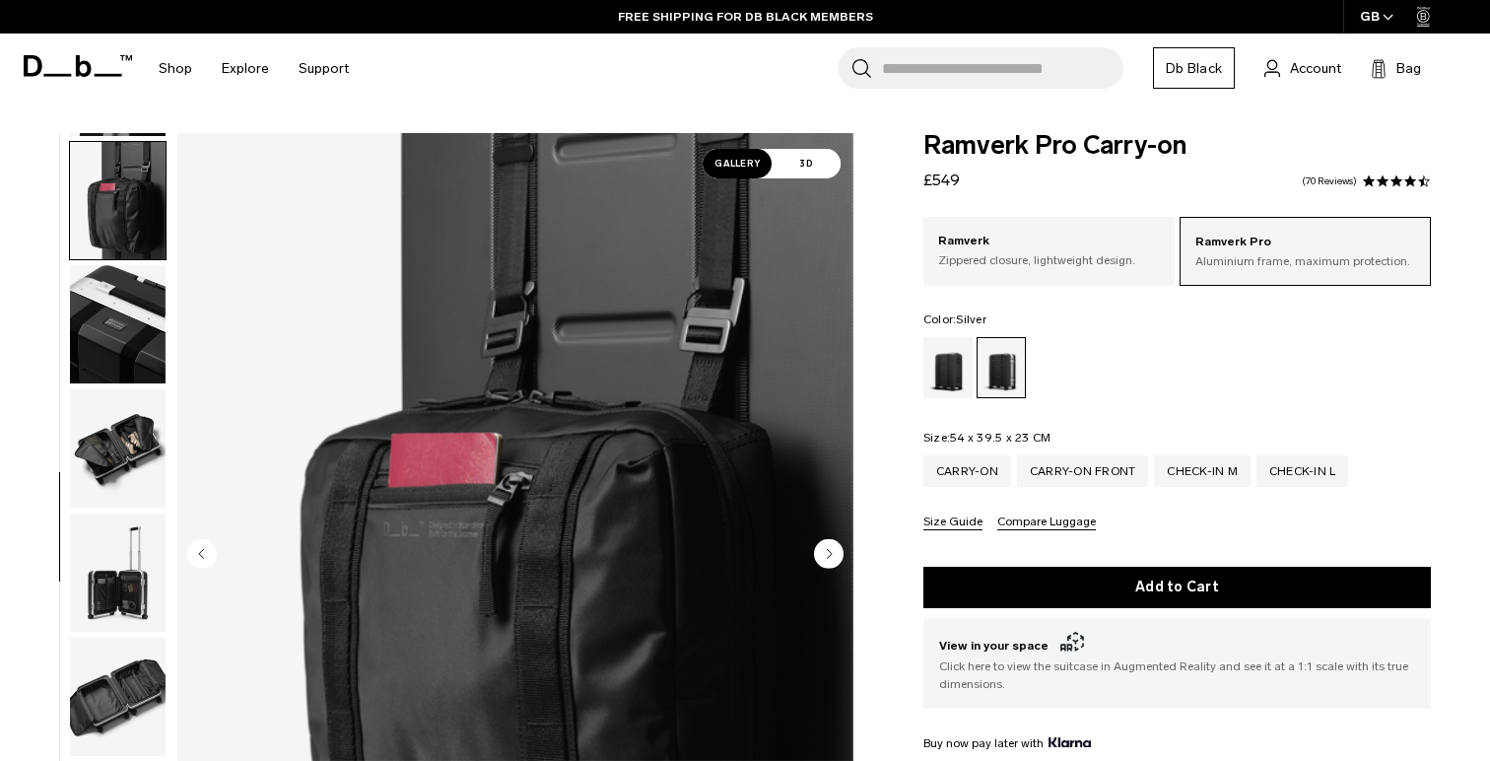
scroll to position [744, 0]
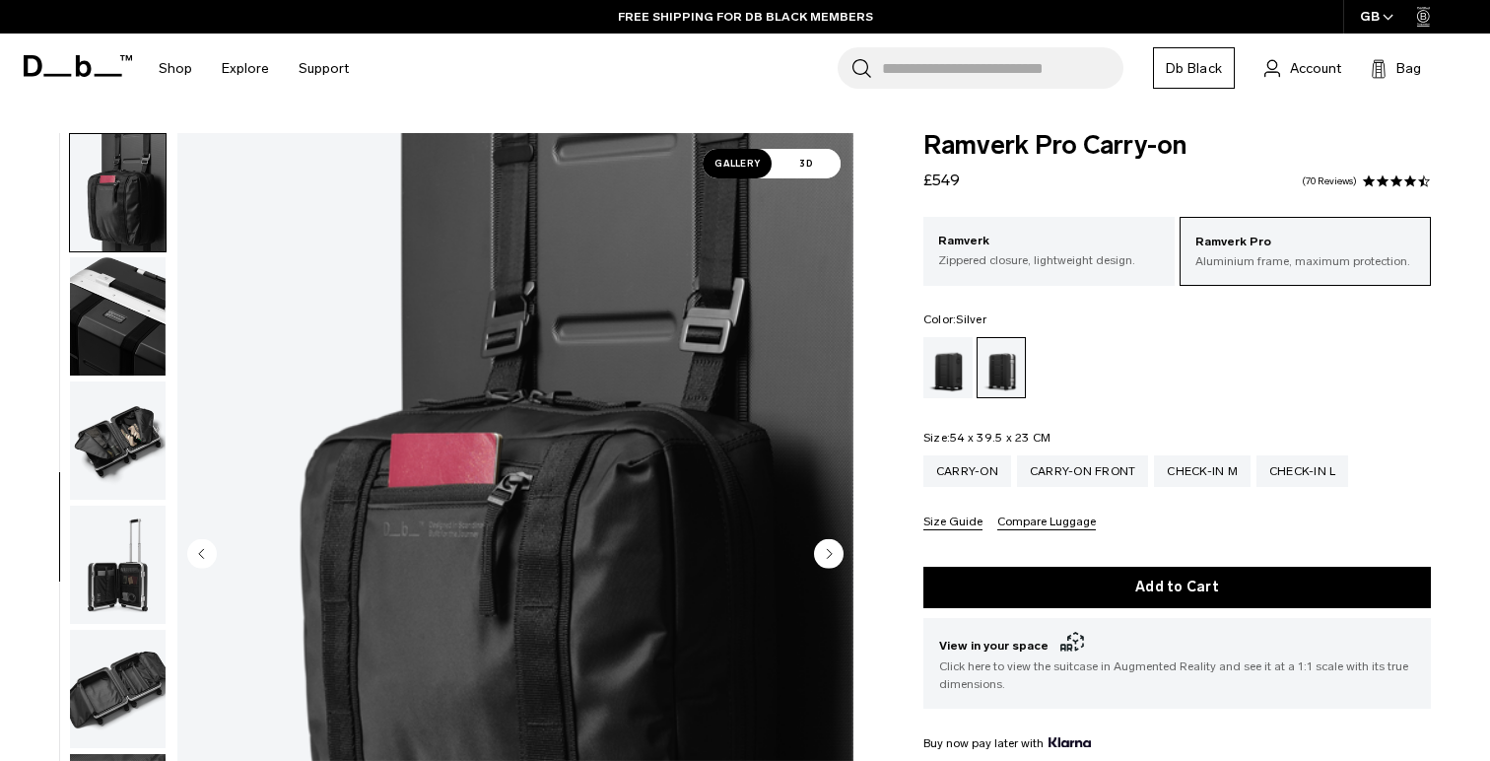
click at [833, 550] on circle "Next slide" at bounding box center [829, 553] width 30 height 30
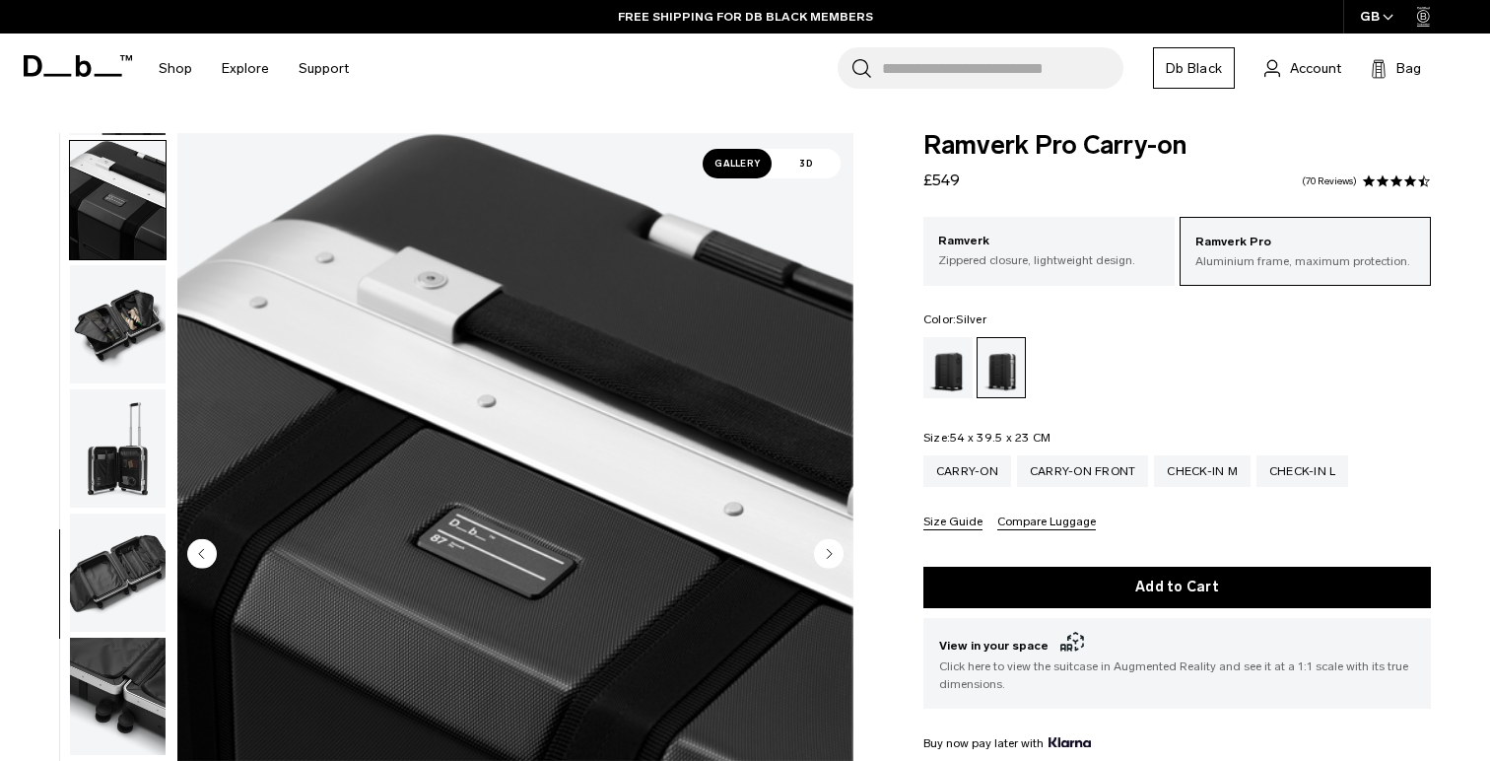
scroll to position [868, 0]
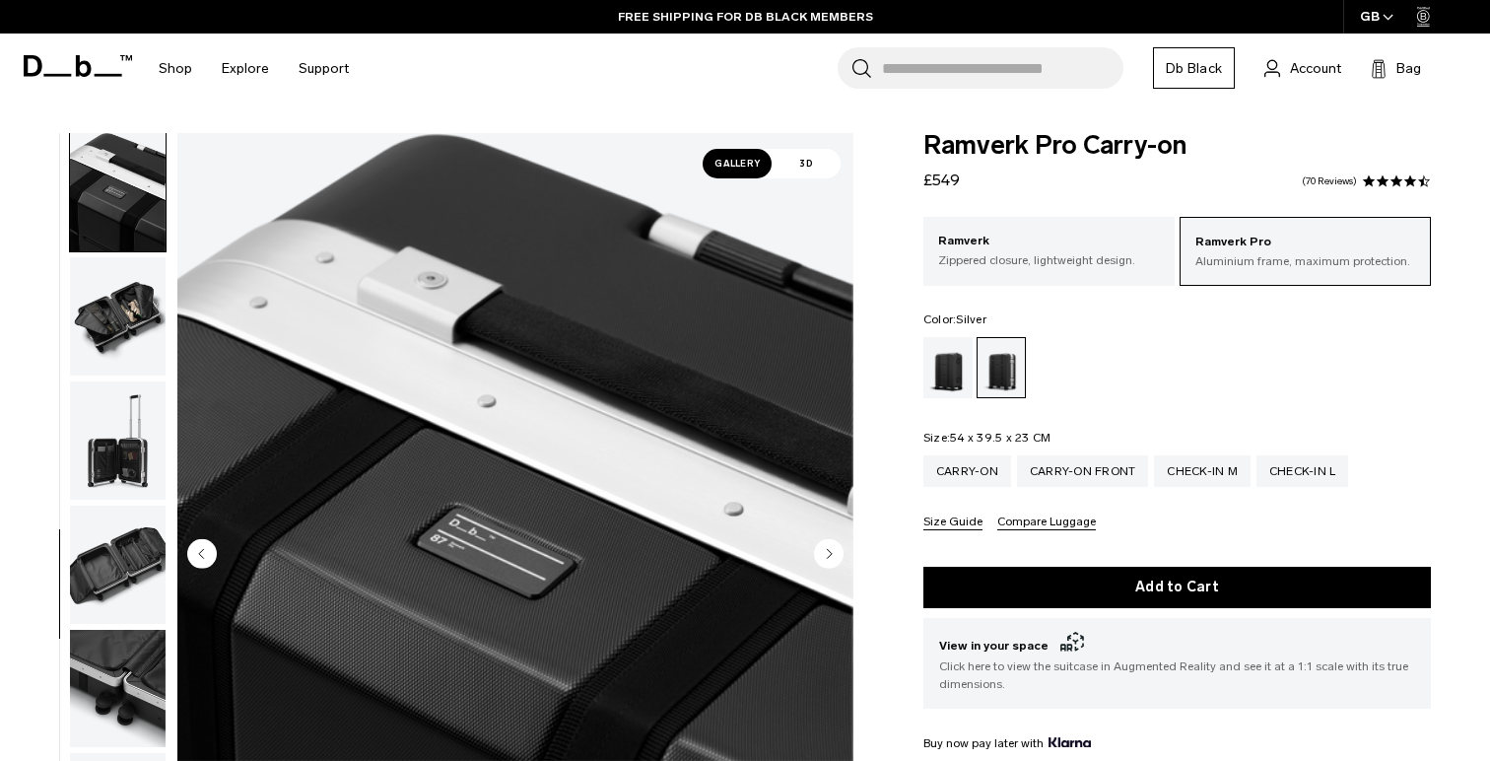
click at [833, 550] on circle "Next slide" at bounding box center [829, 553] width 30 height 30
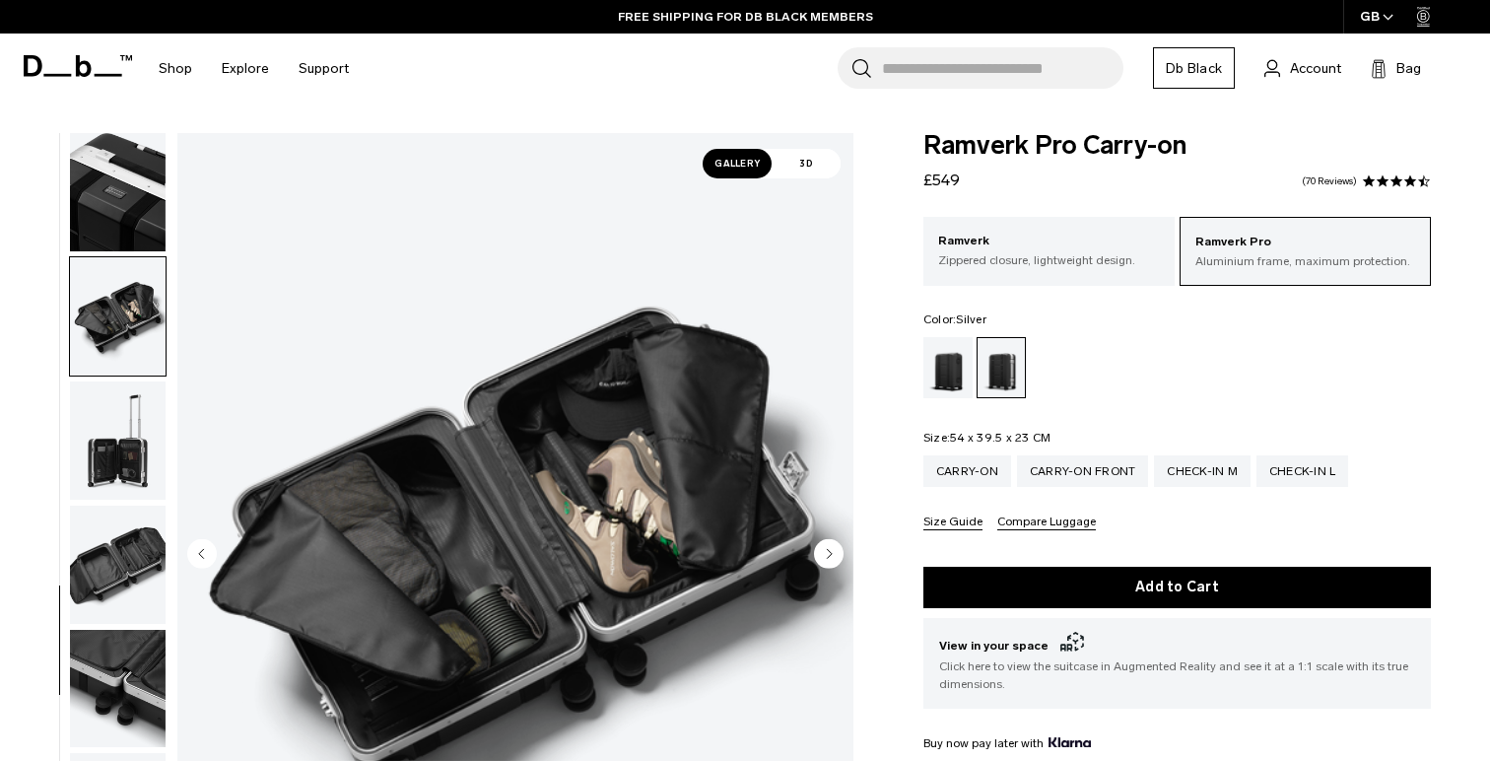
scroll to position [887, 0]
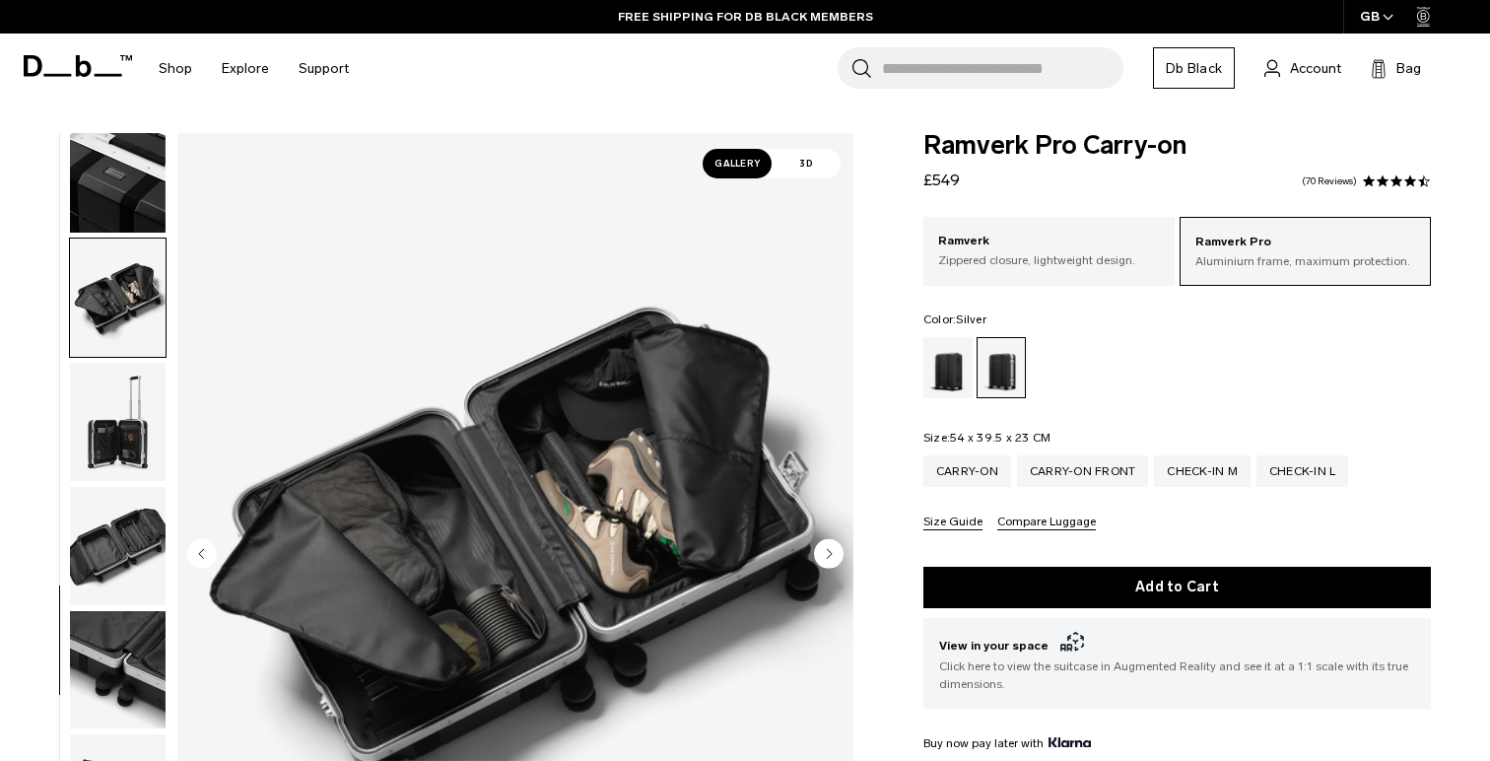
click at [833, 550] on circle "Next slide" at bounding box center [829, 553] width 30 height 30
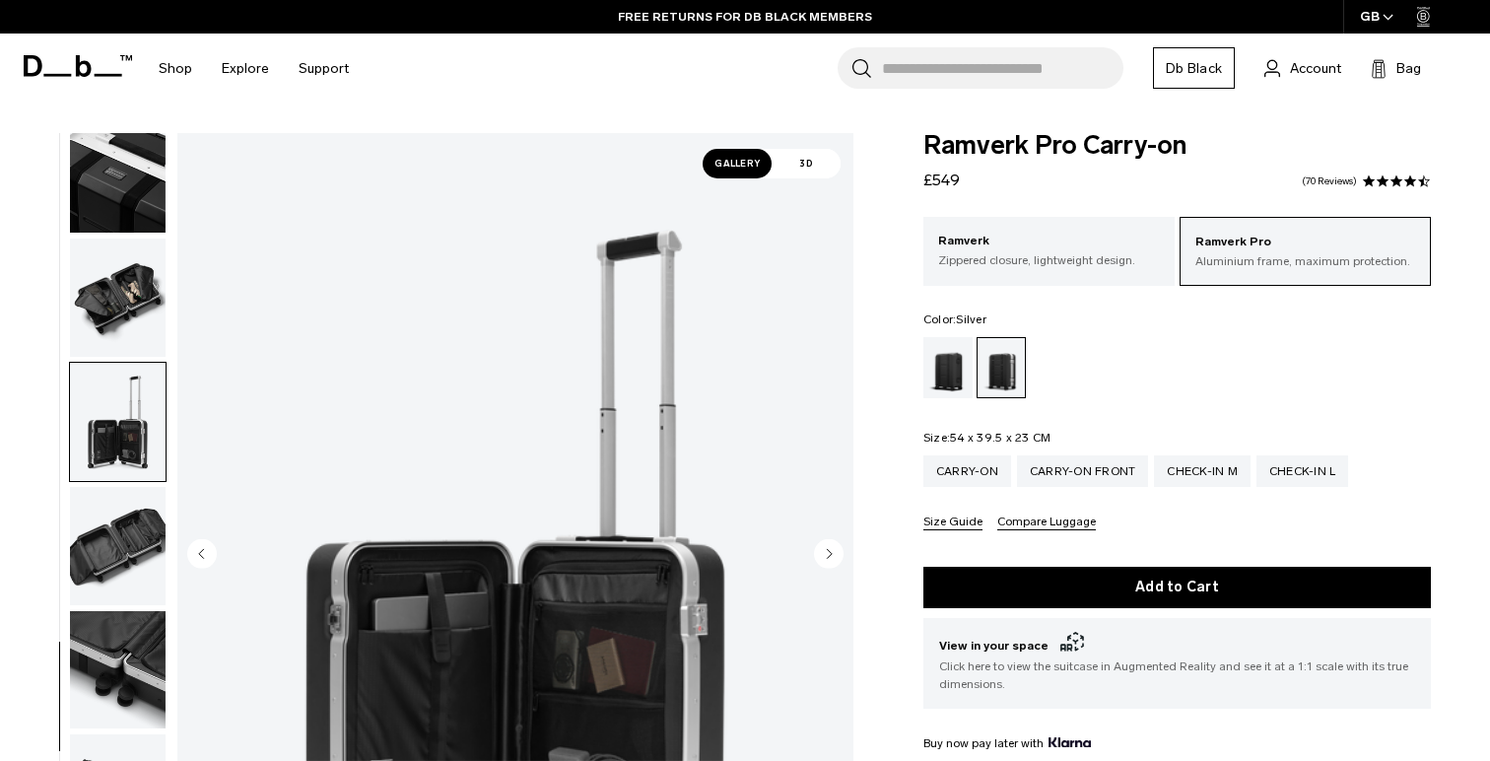
click at [833, 550] on circle "Next slide" at bounding box center [829, 553] width 30 height 30
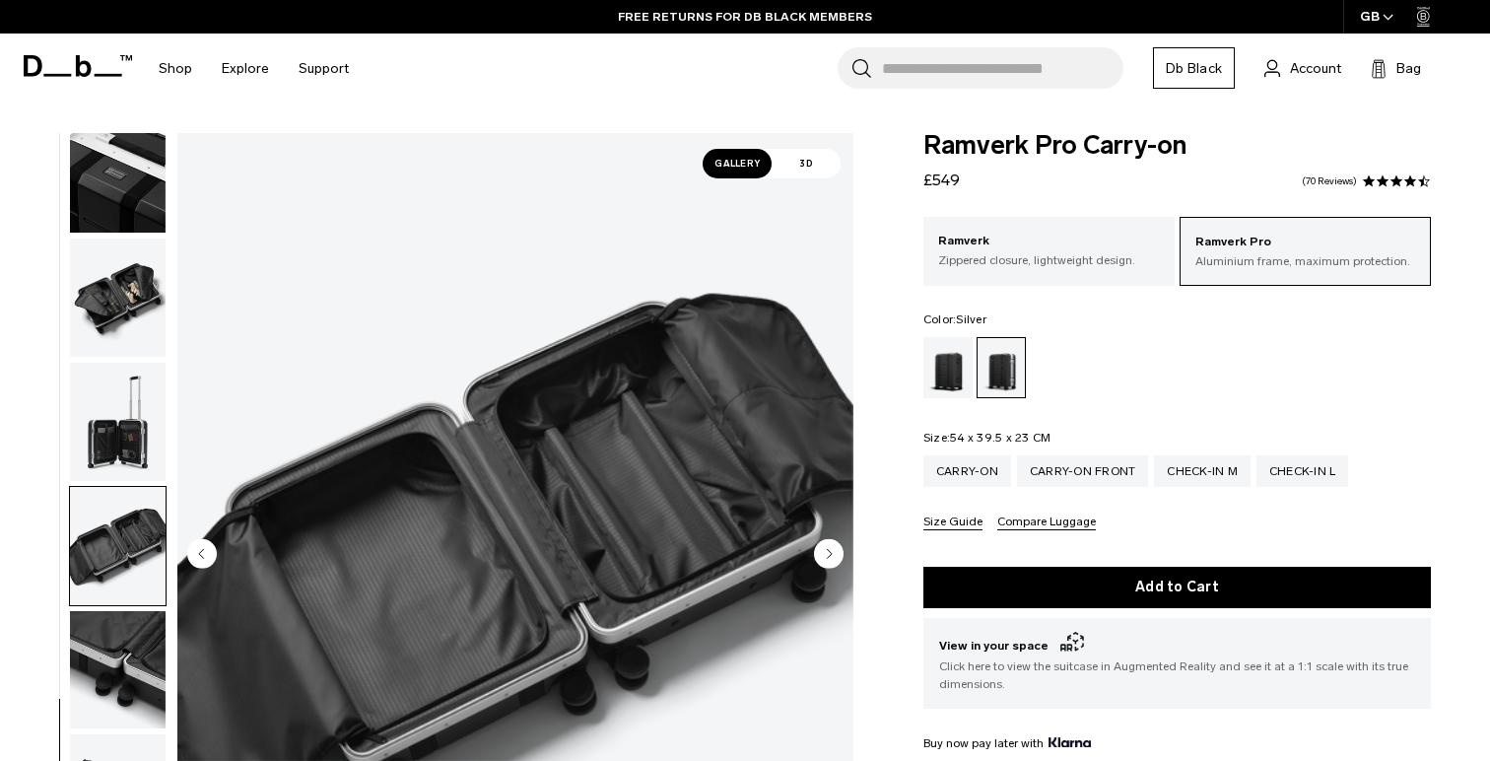
click at [833, 550] on circle "Next slide" at bounding box center [829, 553] width 30 height 30
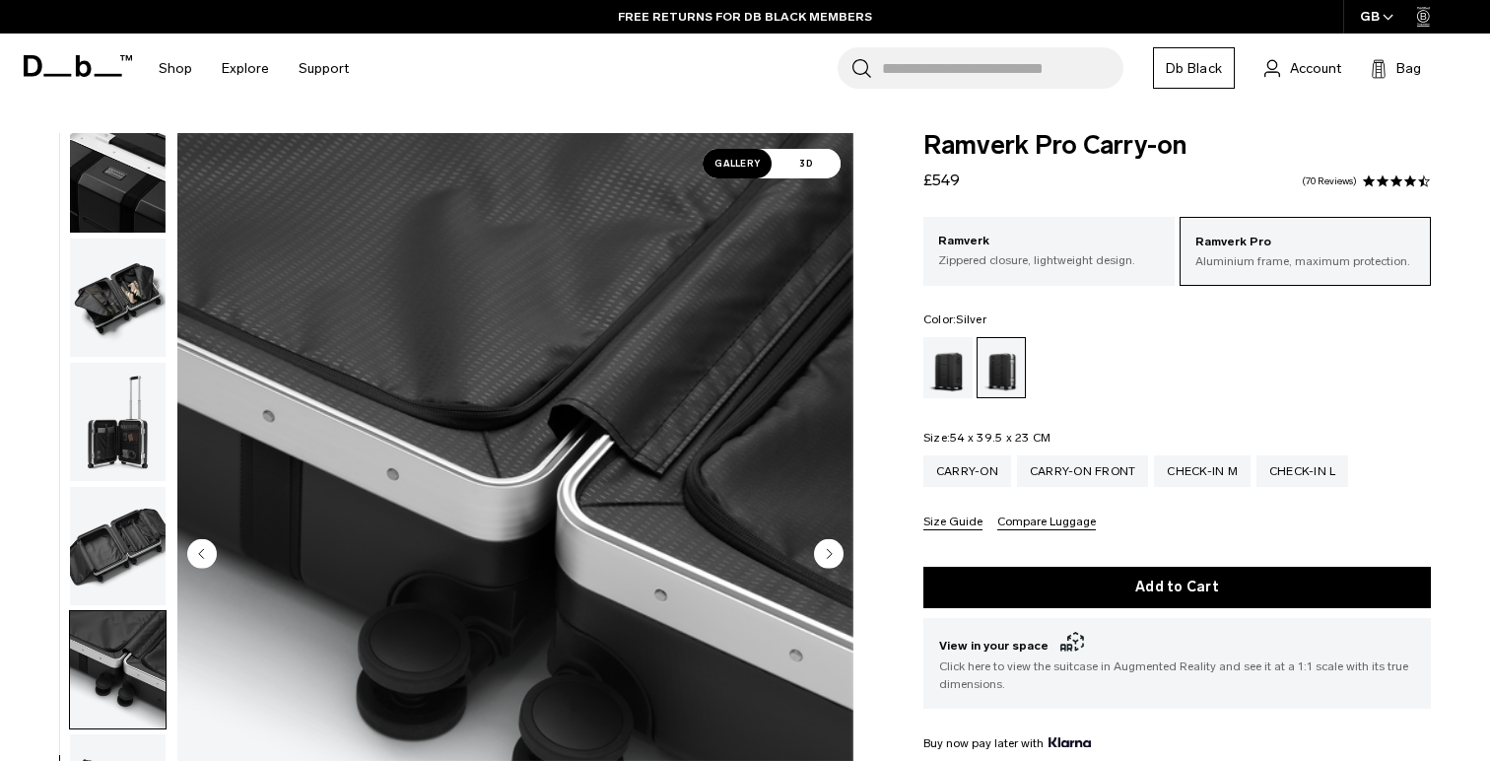
click at [833, 550] on circle "Next slide" at bounding box center [829, 553] width 30 height 30
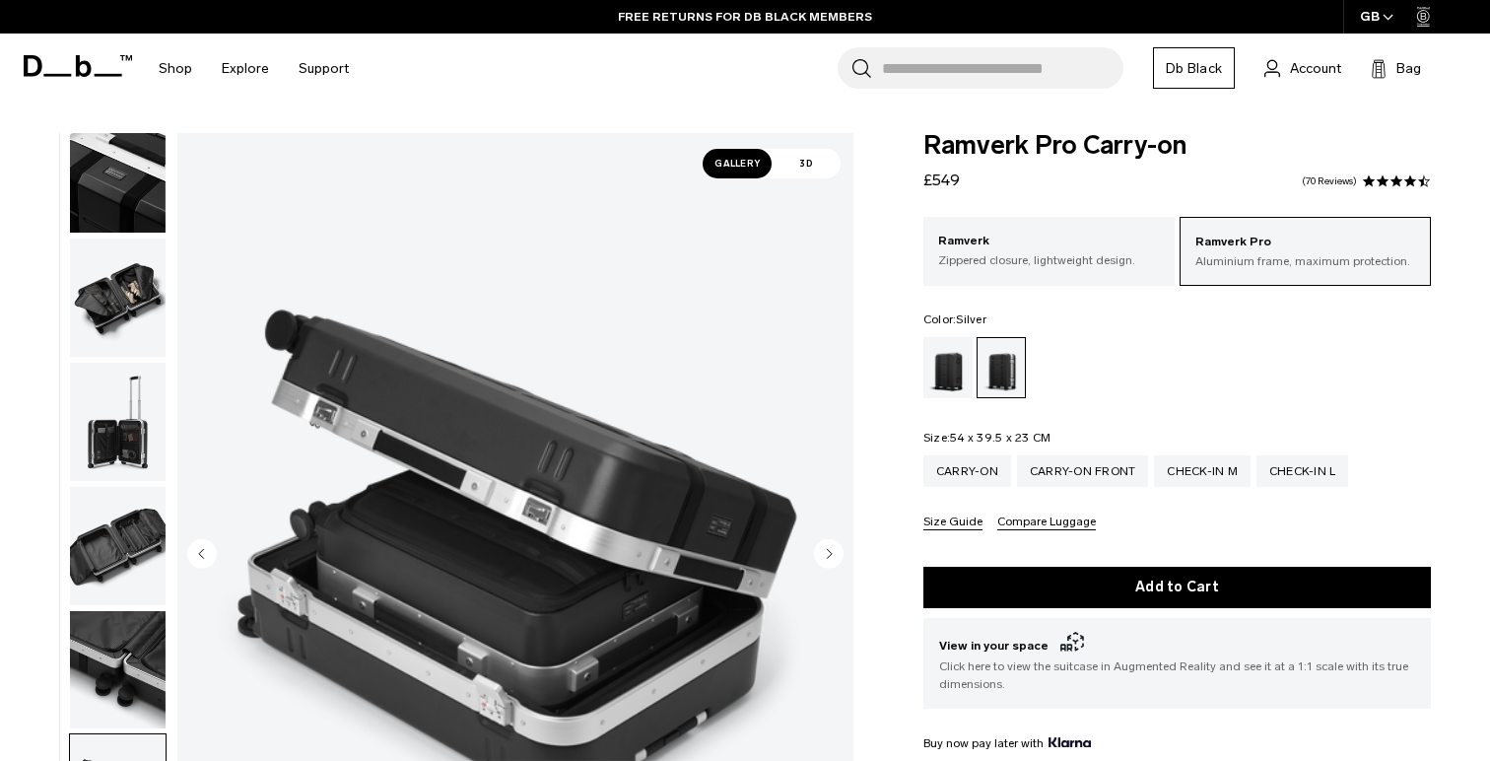
click at [833, 550] on circle "Next slide" at bounding box center [829, 553] width 30 height 30
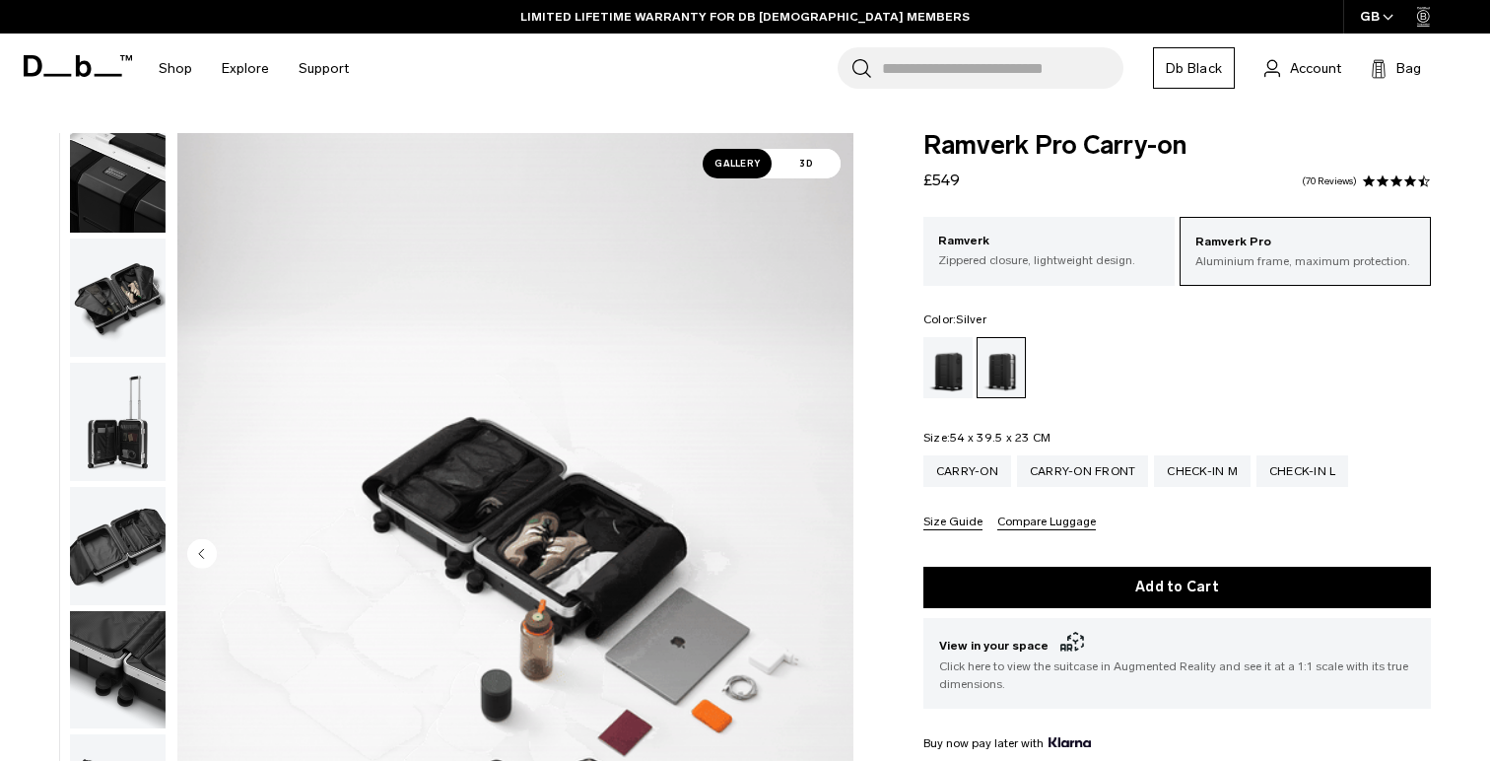
click at [833, 550] on img "14 / 14" at bounding box center [515, 555] width 676 height 844
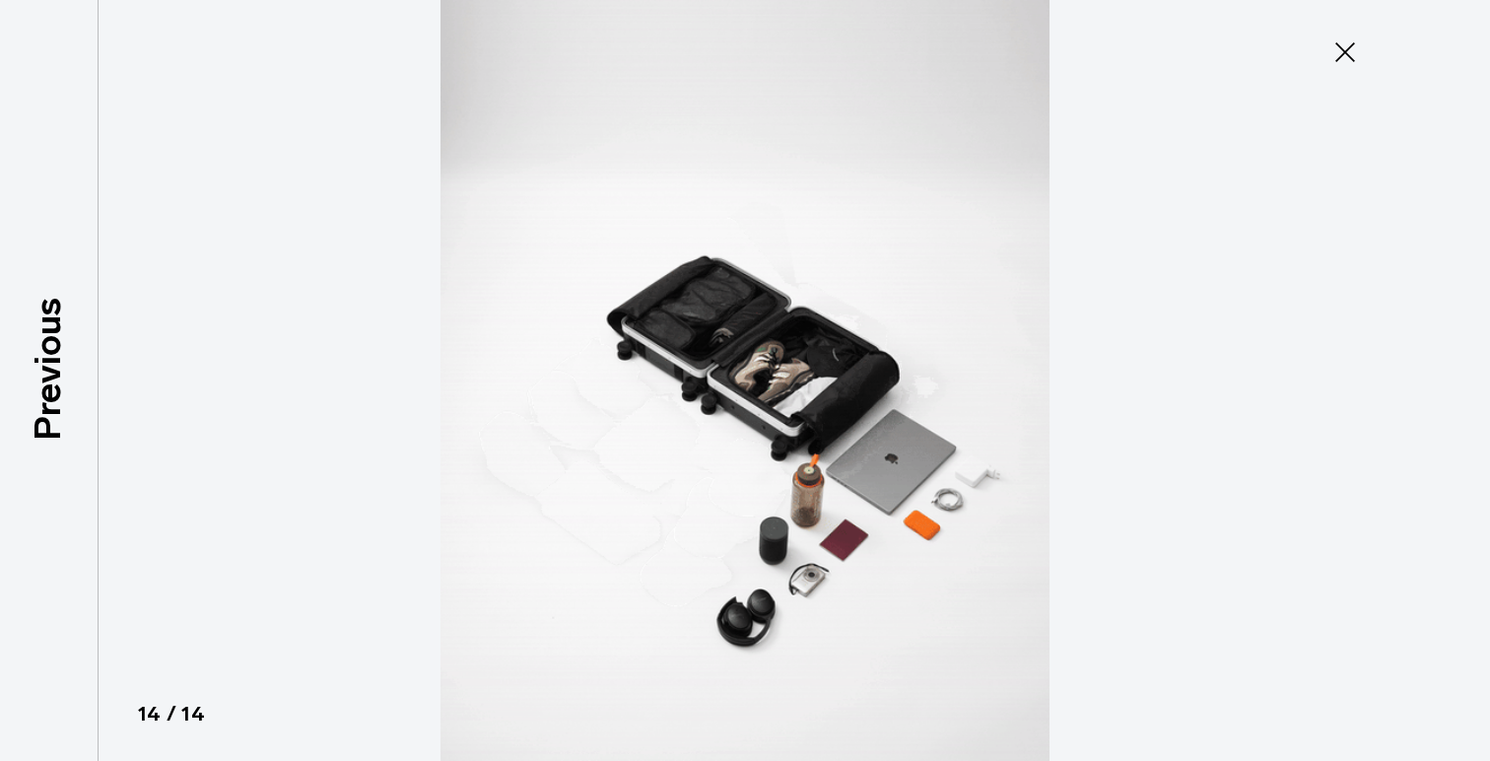
click at [1346, 54] on icon at bounding box center [1345, 52] width 20 height 20
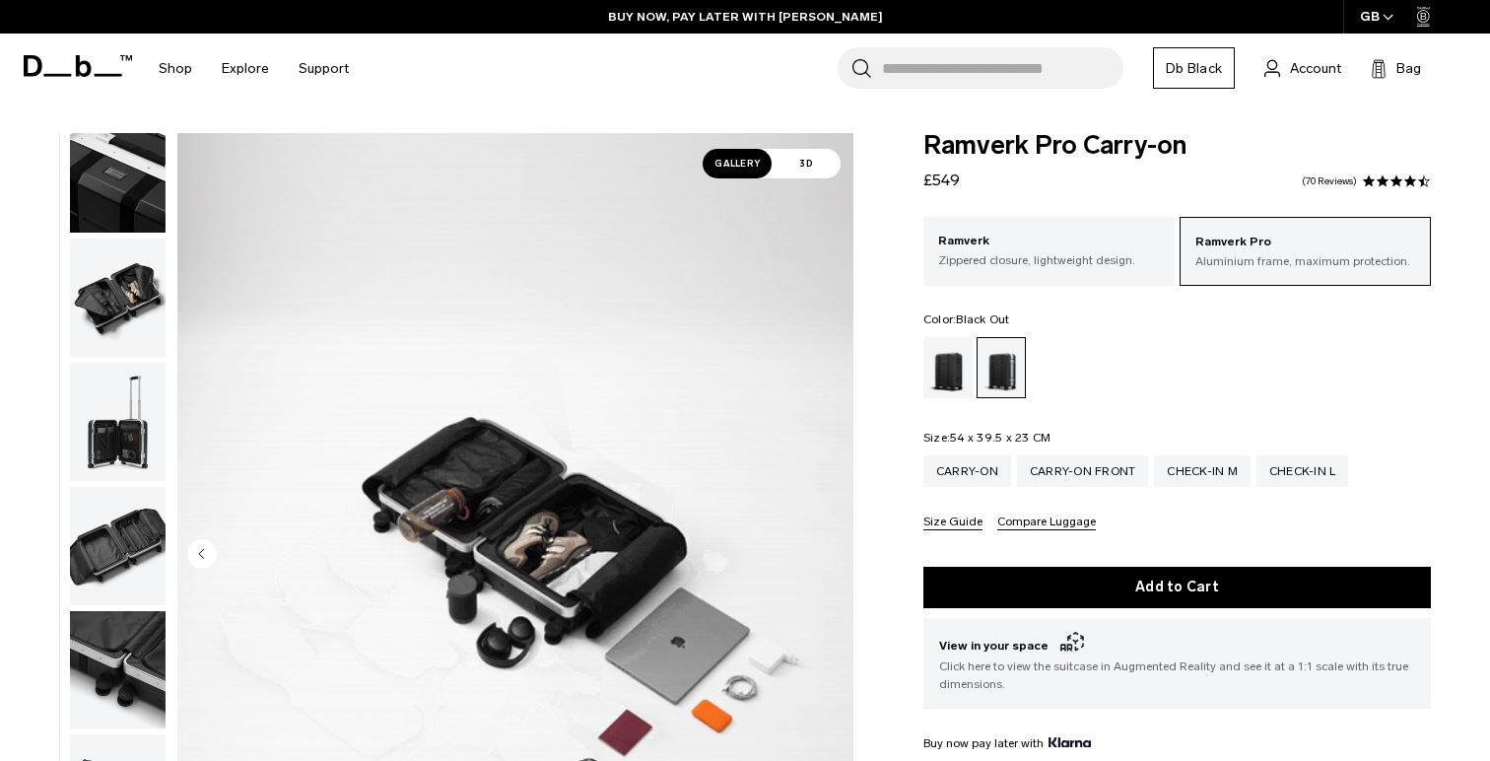
click at [947, 366] on div "Black Out" at bounding box center [948, 367] width 50 height 61
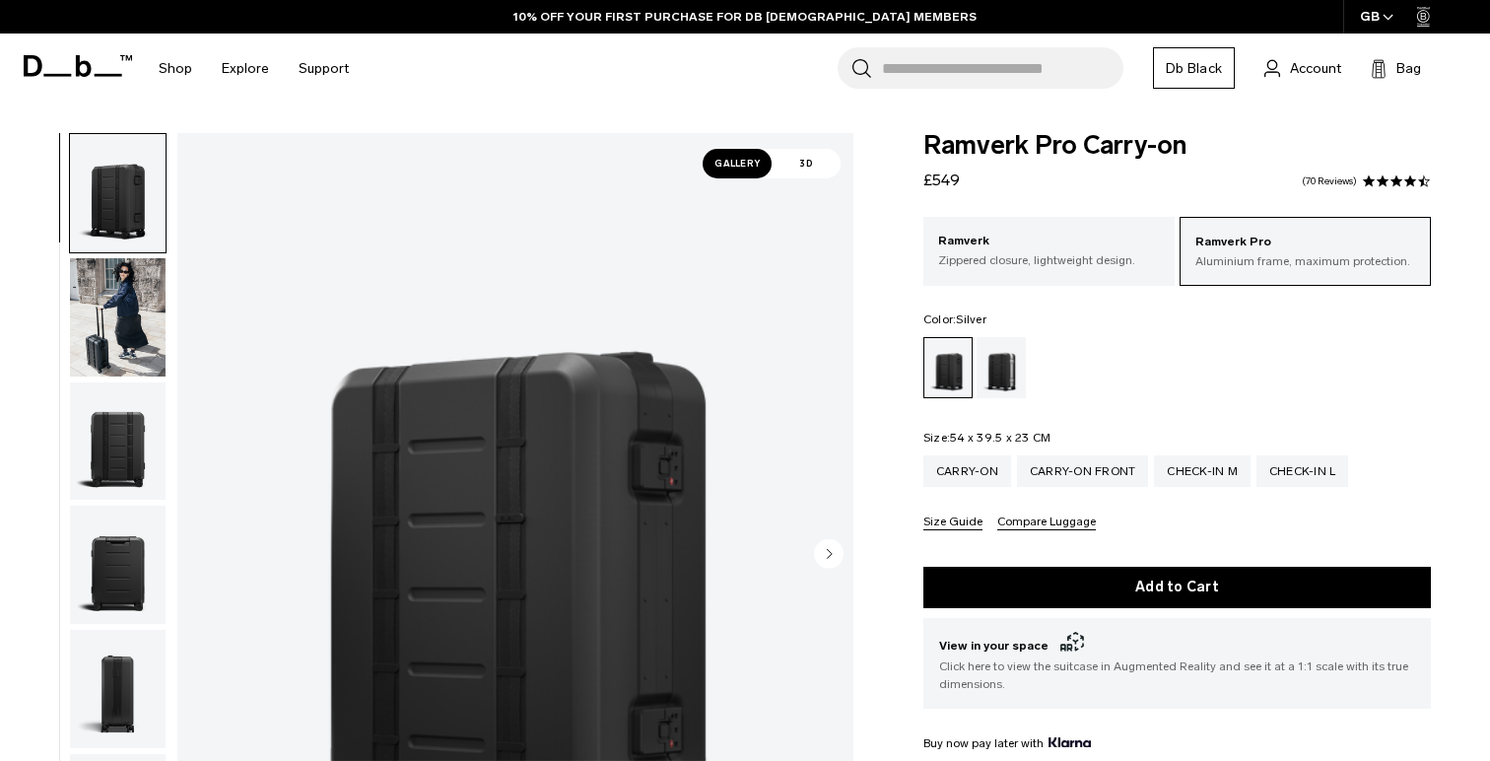
click at [998, 366] on div "Silver" at bounding box center [1001, 367] width 50 height 61
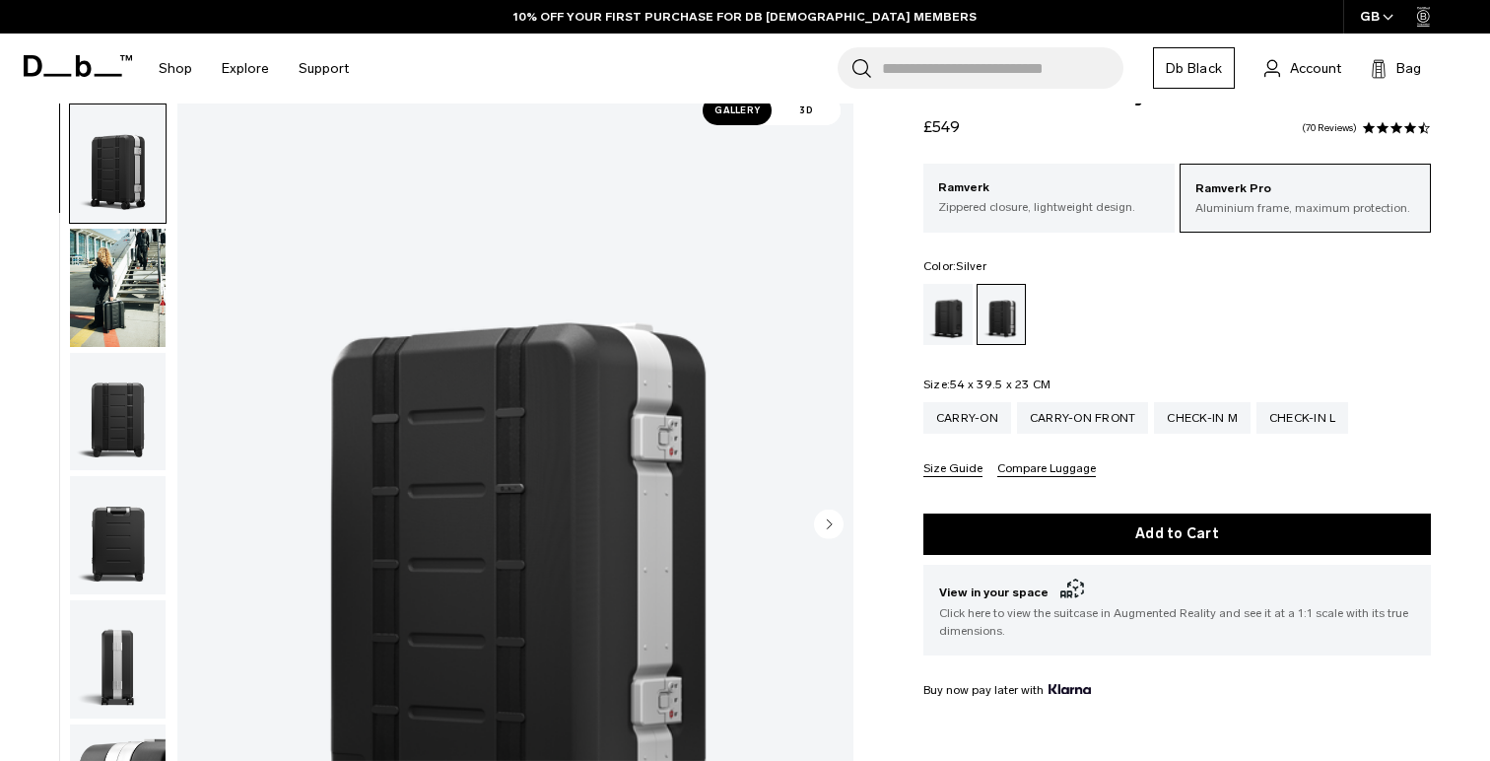
scroll to position [58, 0]
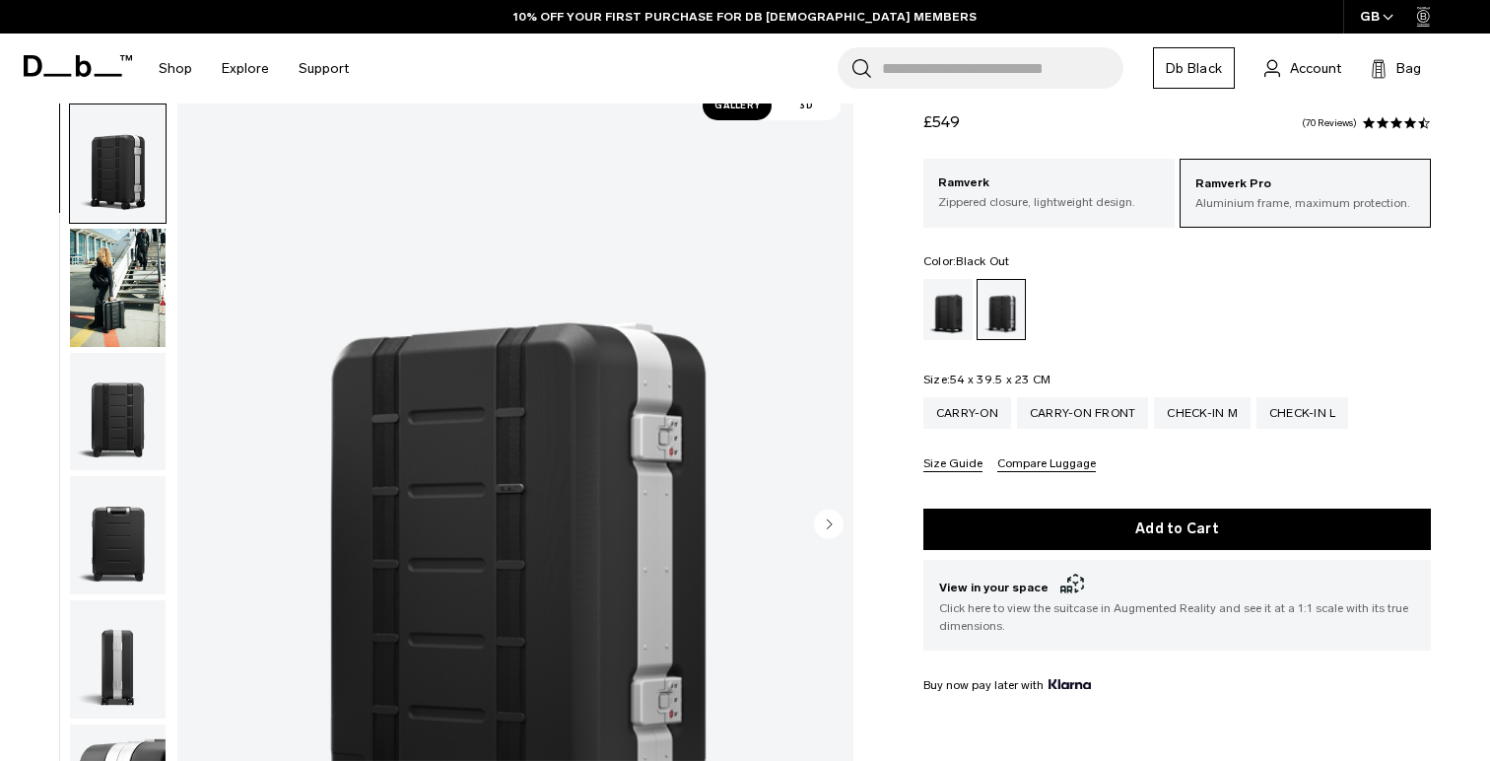
click at [939, 319] on div "Black Out" at bounding box center [948, 309] width 50 height 61
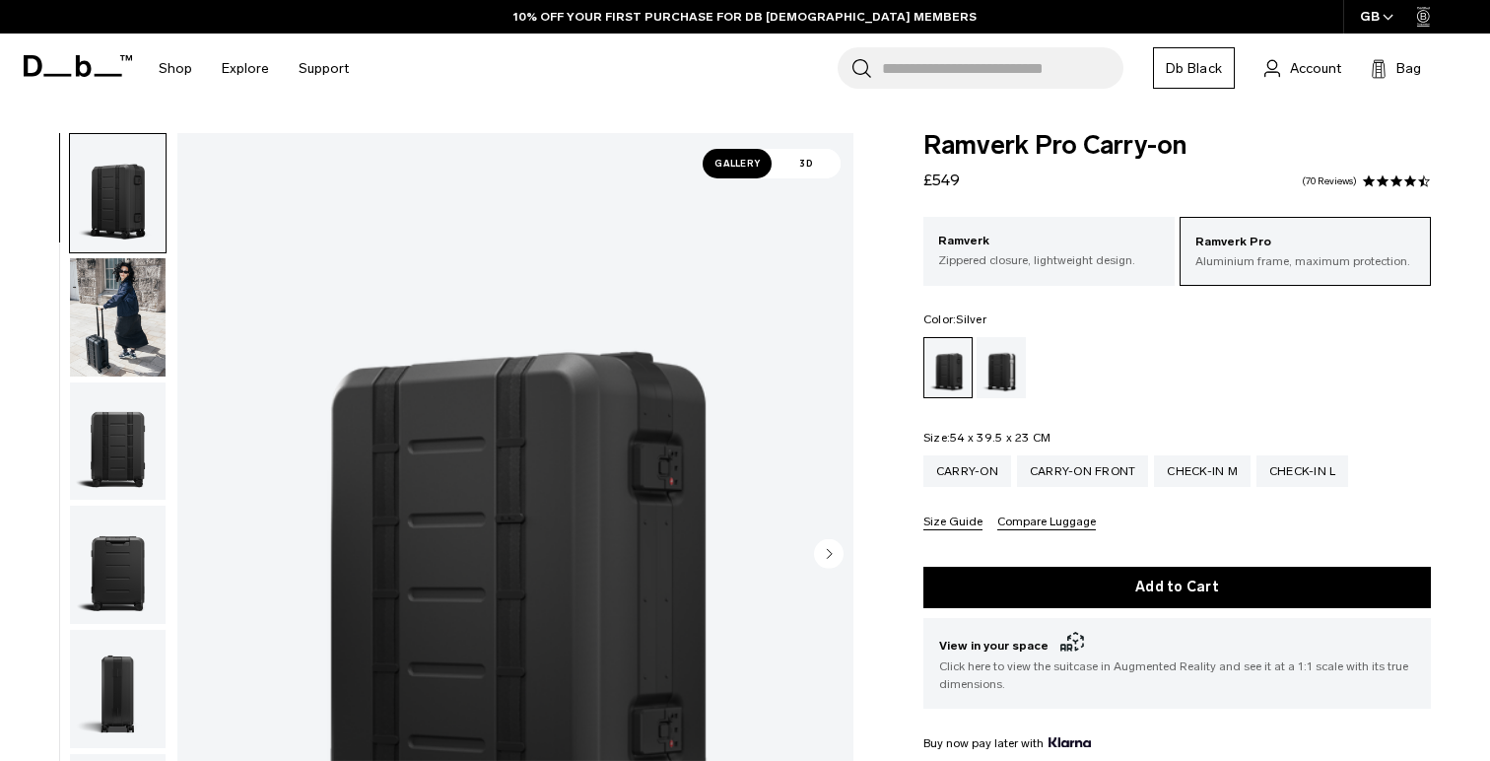
click at [1010, 368] on div "Silver" at bounding box center [1001, 367] width 50 height 61
